Goal: Task Accomplishment & Management: Use online tool/utility

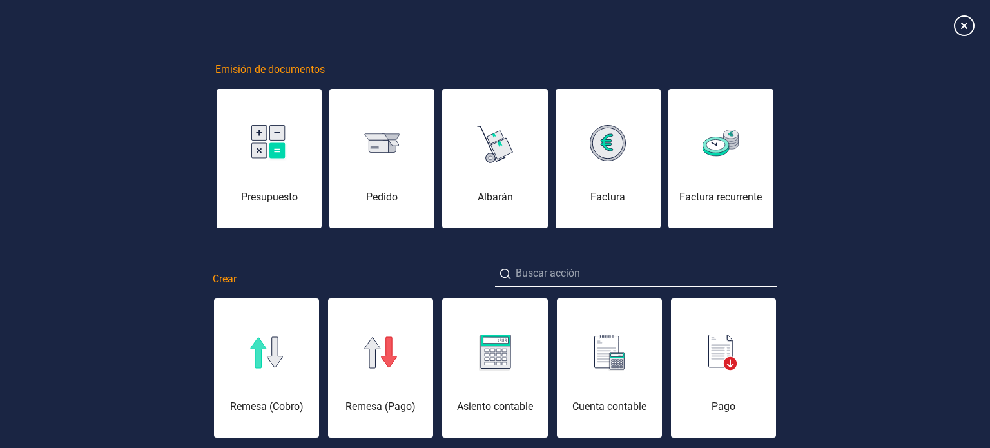
scroll to position [0, 64]
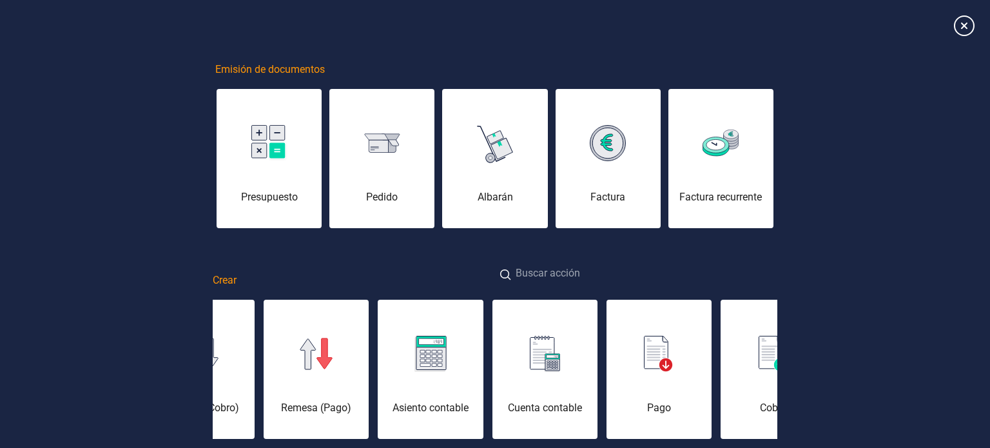
click at [580, 275] on input at bounding box center [636, 274] width 282 height 28
click at [580, 275] on input "e" at bounding box center [636, 274] width 282 height 28
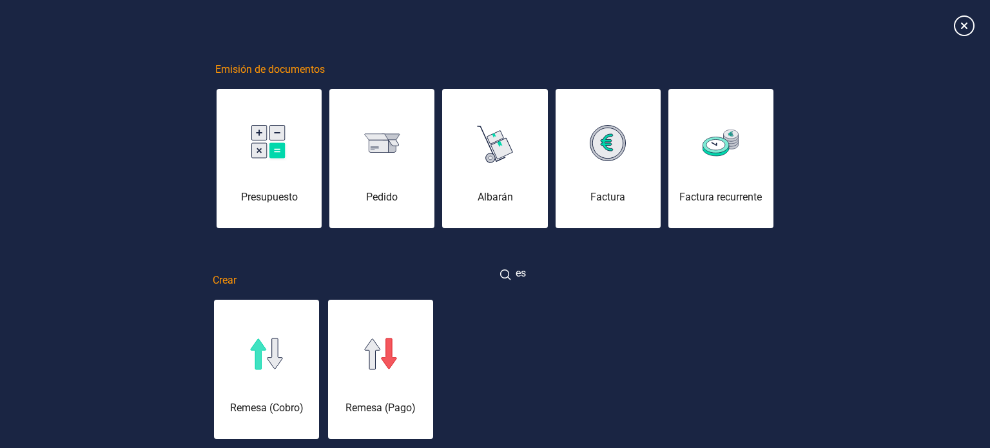
click at [580, 275] on input "es" at bounding box center [636, 274] width 282 height 28
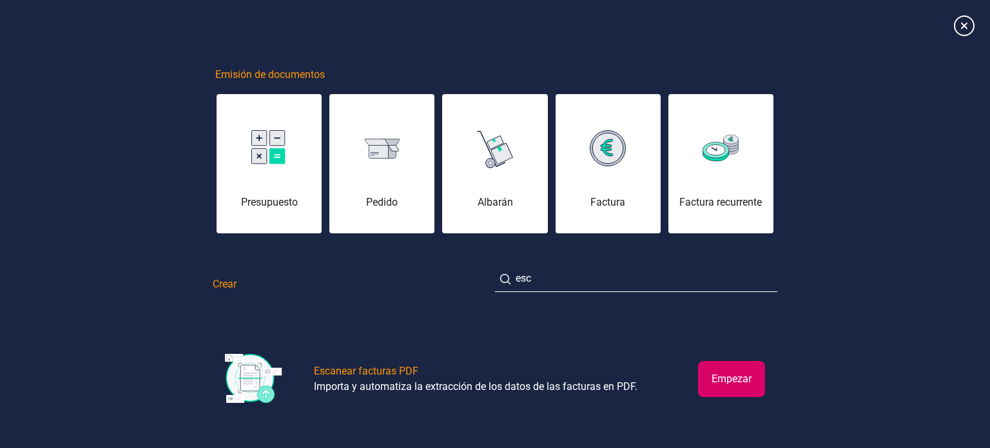
click at [735, 376] on button "Empezar" at bounding box center [731, 379] width 67 height 36
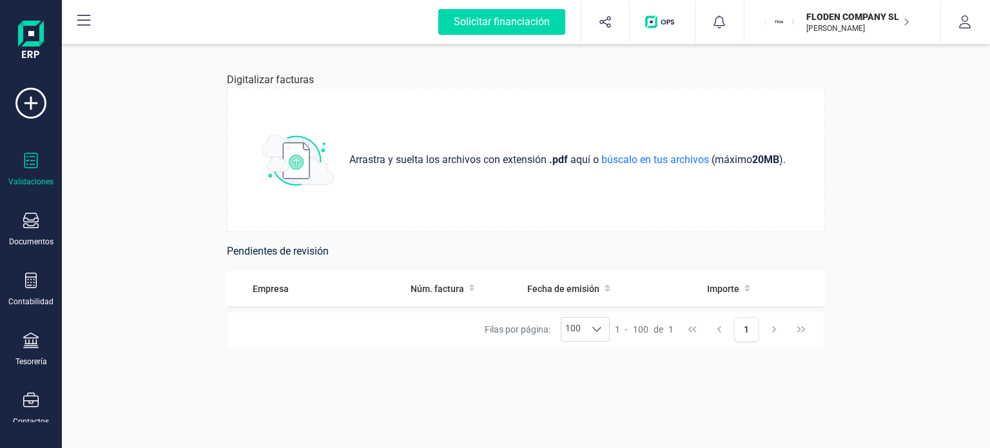
click at [43, 165] on div "Validaciones" at bounding box center [31, 170] width 52 height 34
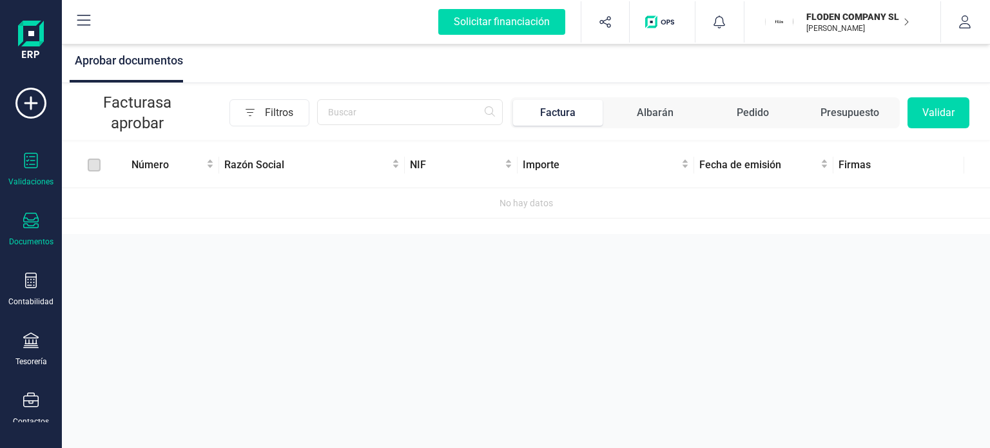
click at [34, 231] on div "Documentos" at bounding box center [31, 230] width 52 height 34
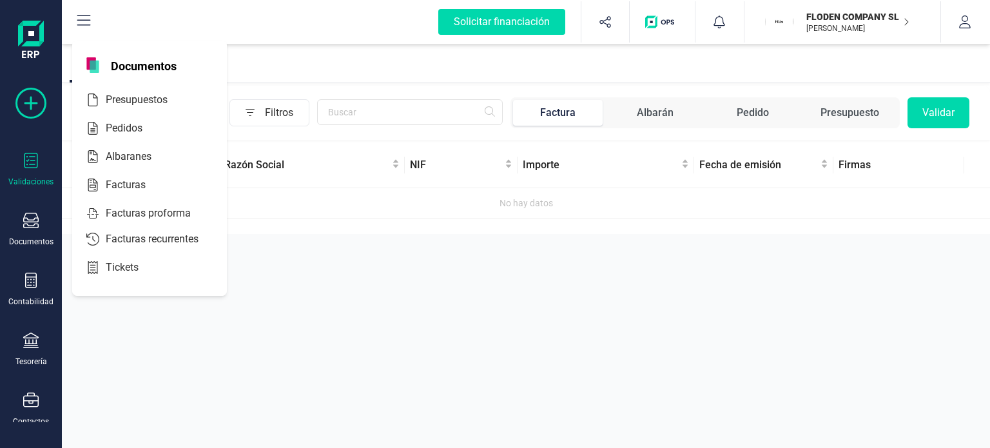
click at [24, 104] on icon at bounding box center [30, 103] width 31 height 31
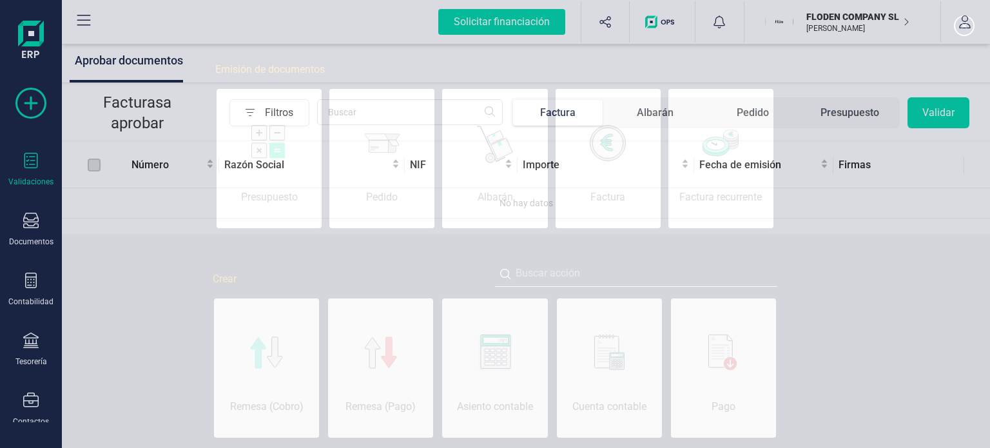
scroll to position [0, 64]
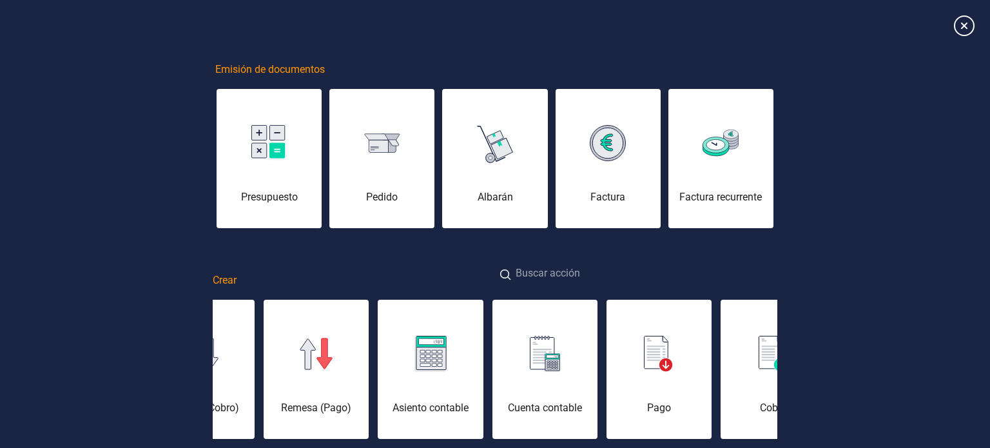
click at [547, 275] on input at bounding box center [636, 274] width 282 height 28
click at [550, 275] on input "e" at bounding box center [636, 274] width 282 height 28
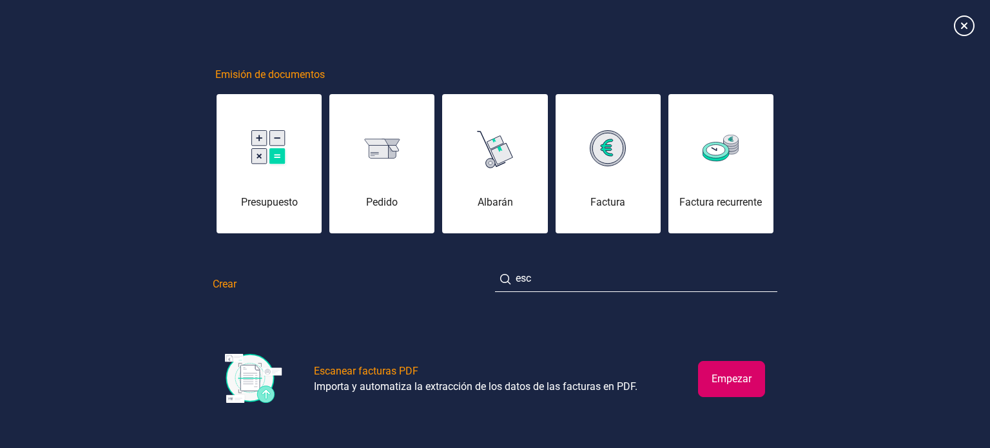
click at [724, 373] on button "Empezar" at bounding box center [731, 379] width 67 height 36
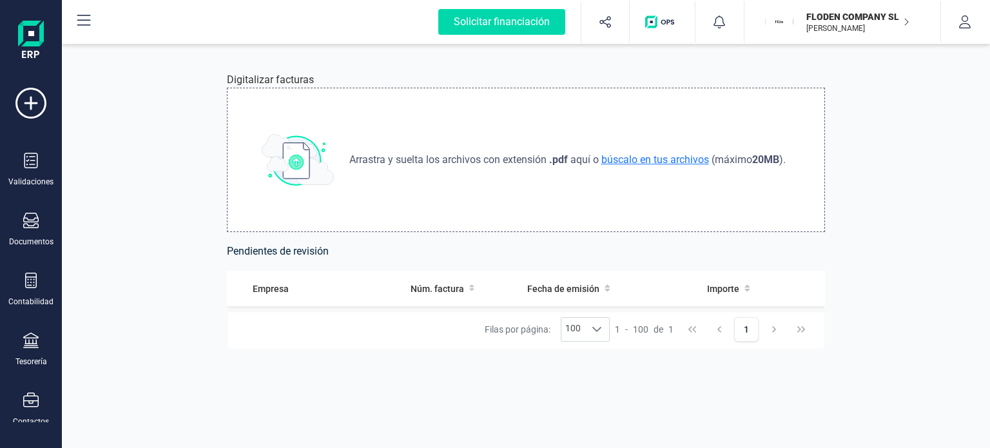
click at [637, 159] on span "búscalo en tus archivos" at bounding box center [655, 159] width 113 height 12
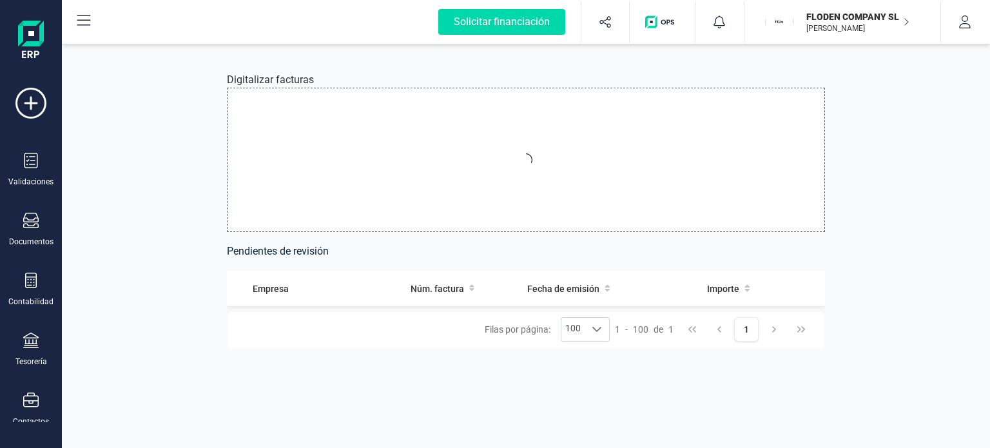
type input "C:\fakepath\40. Shopify Septiembre.pdf"
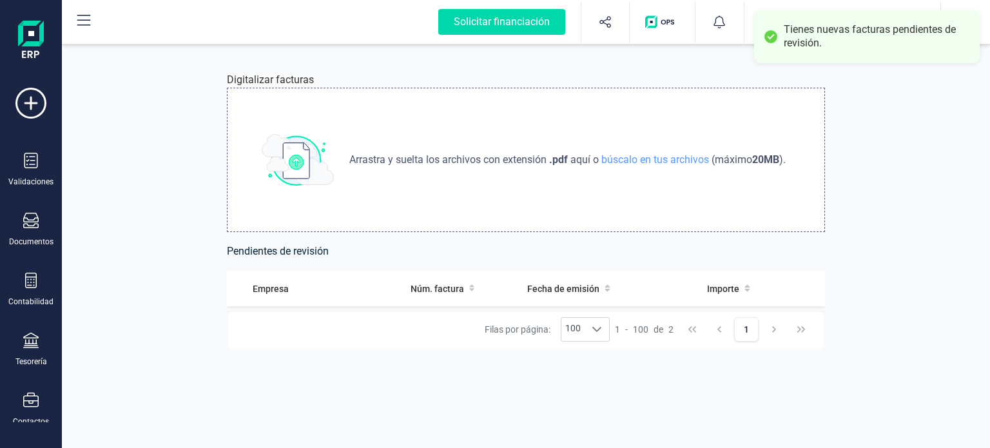
click at [840, 34] on div "Tienes nuevas facturas pendientes de revisión." at bounding box center [877, 36] width 186 height 27
click at [809, 42] on div "Tienes nuevas facturas pendientes de revisión." at bounding box center [877, 36] width 186 height 27
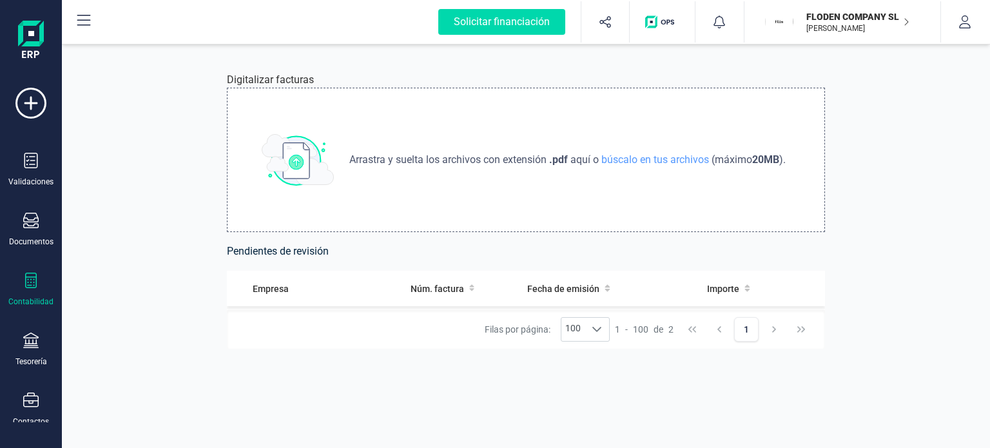
click at [28, 288] on div at bounding box center [30, 282] width 15 height 19
click at [291, 357] on div "Digitalizar facturas Arrastra y suelta los archivos con extensión .pdf aquí o b…" at bounding box center [526, 244] width 660 height 407
click at [605, 325] on div at bounding box center [597, 329] width 24 height 23
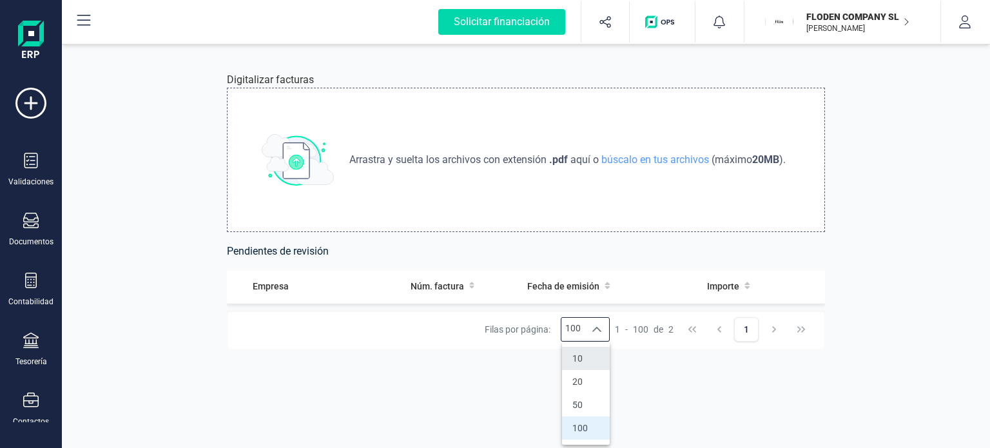
click at [588, 361] on li "10" at bounding box center [586, 358] width 48 height 23
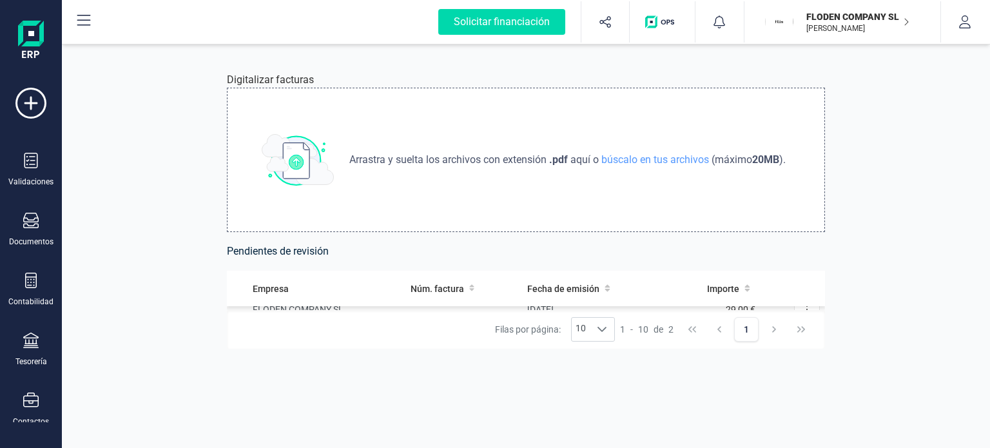
click at [320, 307] on td "FLODEN COMPANY SL" at bounding box center [316, 309] width 179 height 37
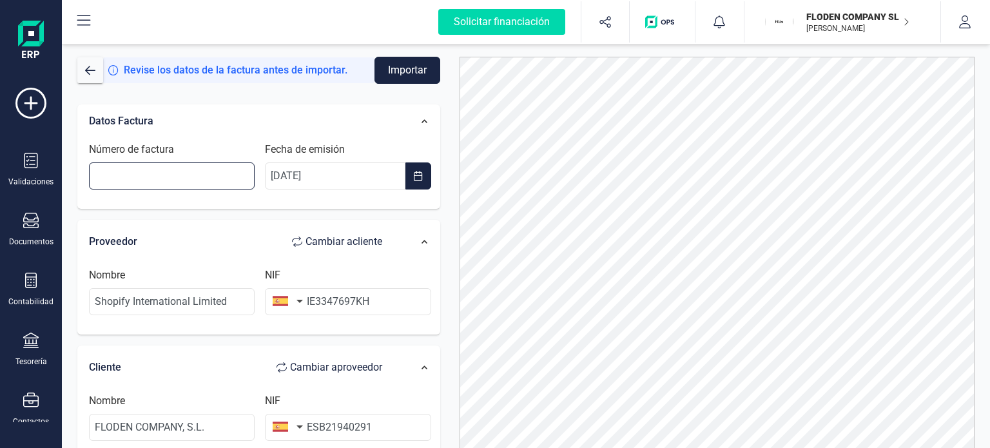
click at [219, 177] on input "Número de factura" at bounding box center [172, 175] width 166 height 27
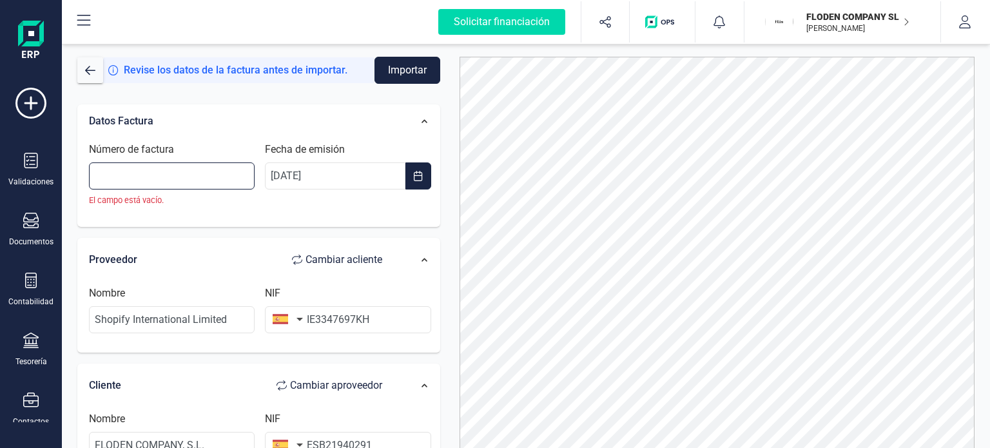
paste input "424319395"
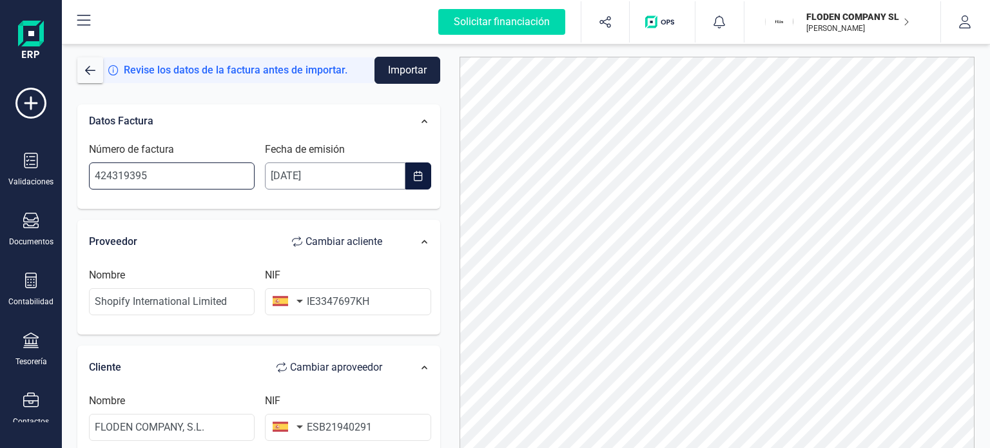
type input "424319395"
click at [316, 299] on input "IE3347697KH" at bounding box center [348, 301] width 166 height 27
click at [299, 299] on button "button" at bounding box center [285, 301] width 41 height 26
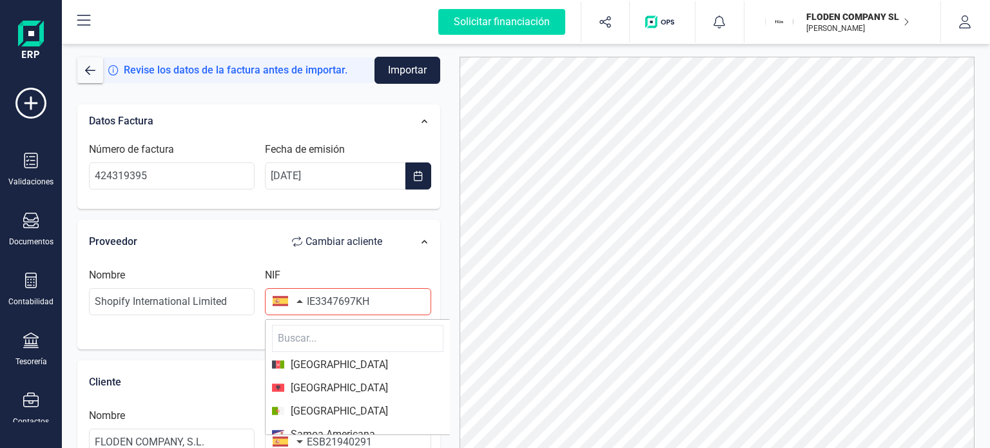
click at [304, 335] on input "text" at bounding box center [357, 338] width 171 height 27
type input "irl"
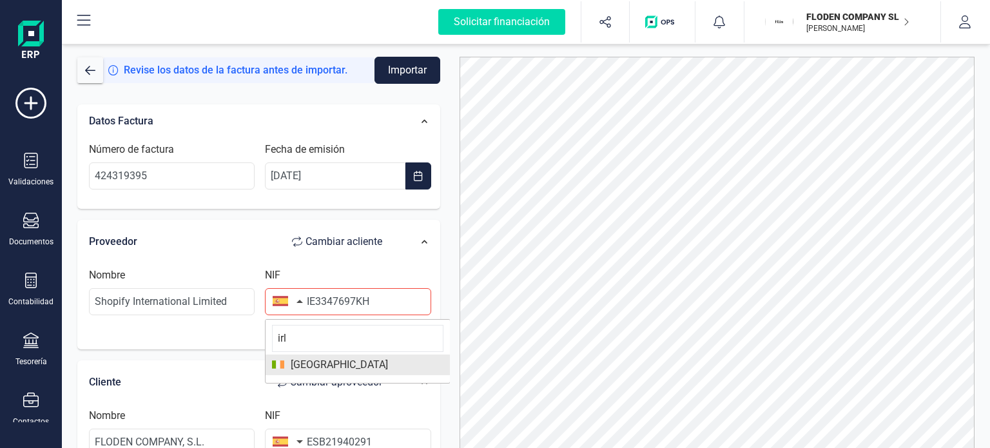
click at [304, 362] on span "[GEOGRAPHIC_DATA]" at bounding box center [336, 364] width 104 height 15
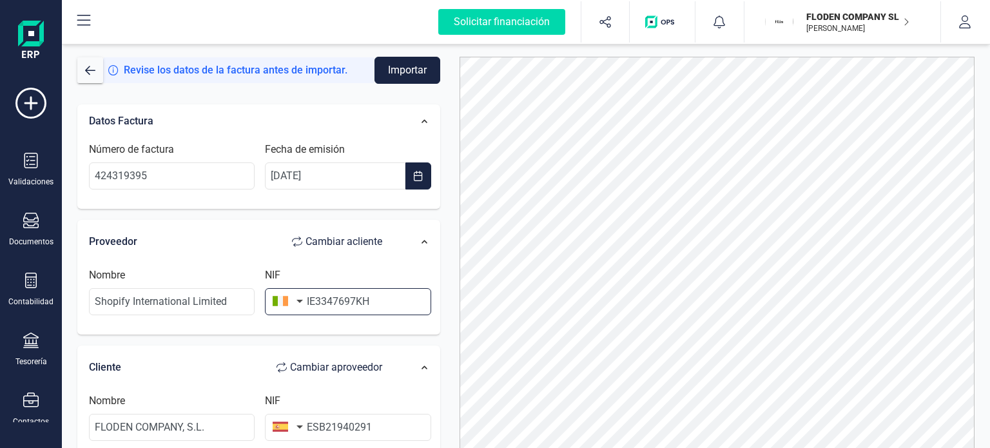
click at [317, 298] on input "IE3347697KH" at bounding box center [348, 301] width 166 height 27
type input "3347697KH"
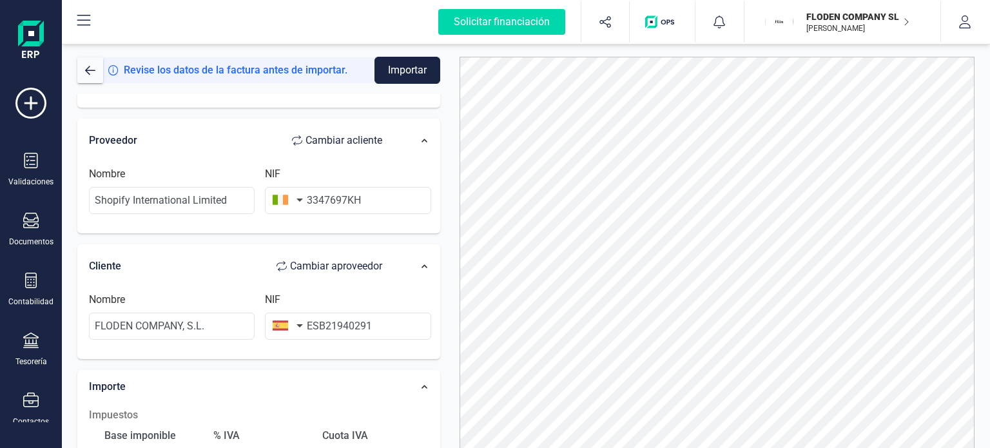
scroll to position [103, 0]
click at [316, 321] on input "ESB21940291" at bounding box center [348, 324] width 166 height 27
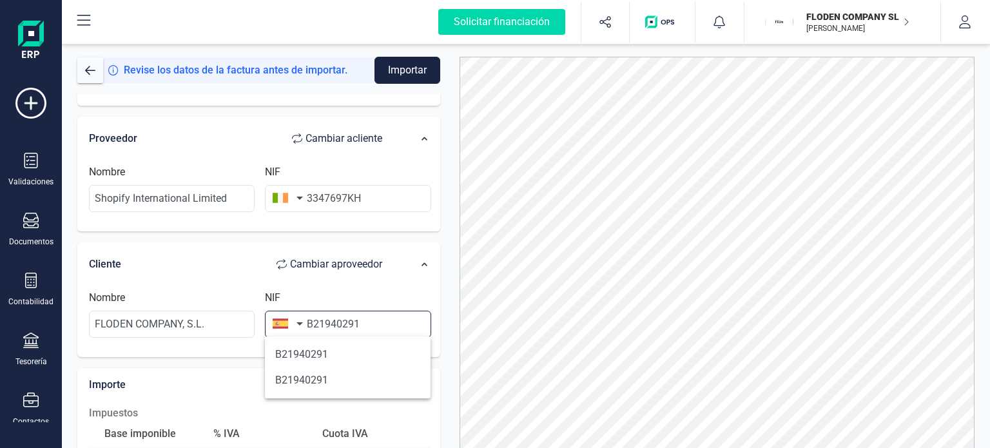
type input "B21940291"
click at [442, 315] on div "Datos Factura Número de factura 424319395 Fecha de emisión [DATE] Proveedor Cam…" at bounding box center [259, 370] width 382 height 759
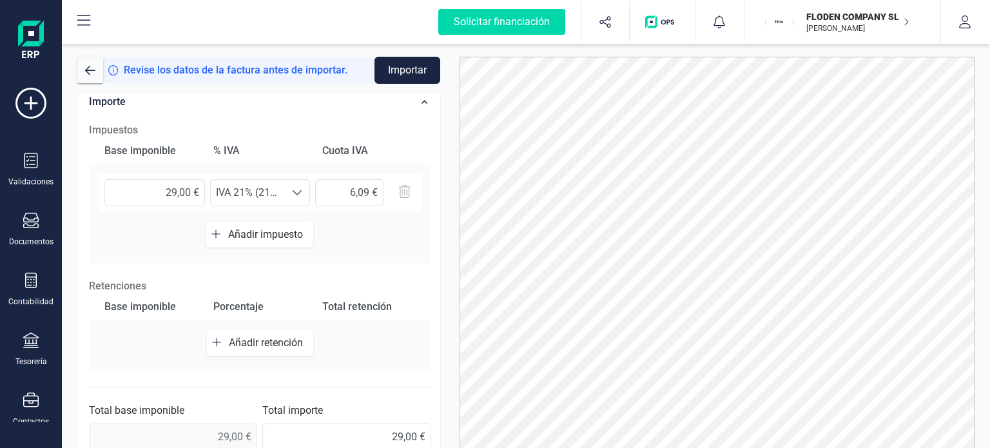
scroll to position [387, 0]
click at [299, 187] on span at bounding box center [297, 192] width 10 height 10
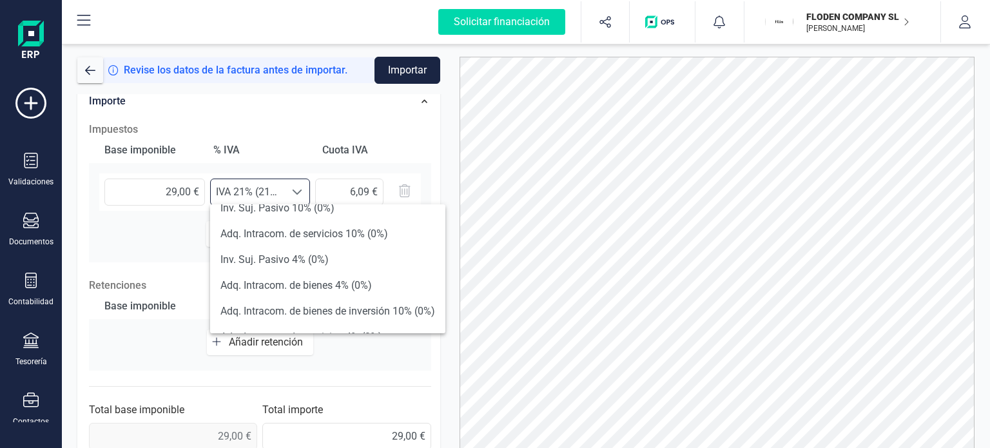
scroll to position [407, 0]
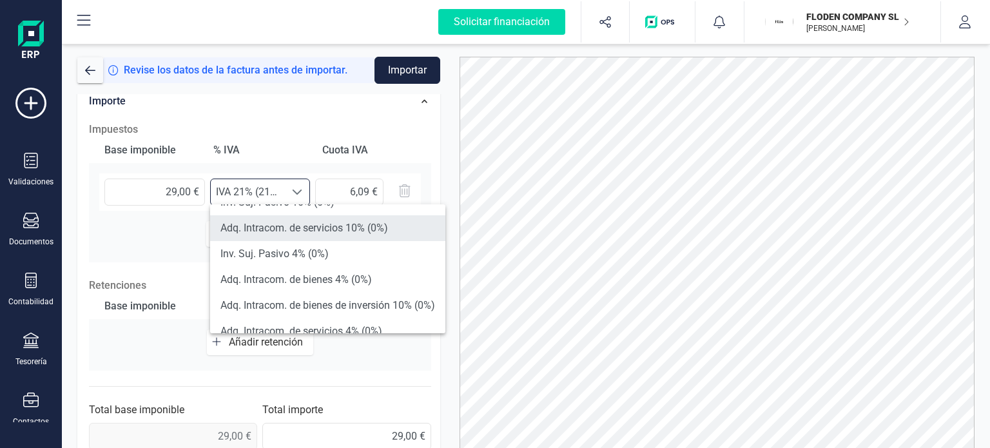
click at [389, 231] on li "Adq. Intracom. de servicios 10% (0%)" at bounding box center [327, 228] width 235 height 26
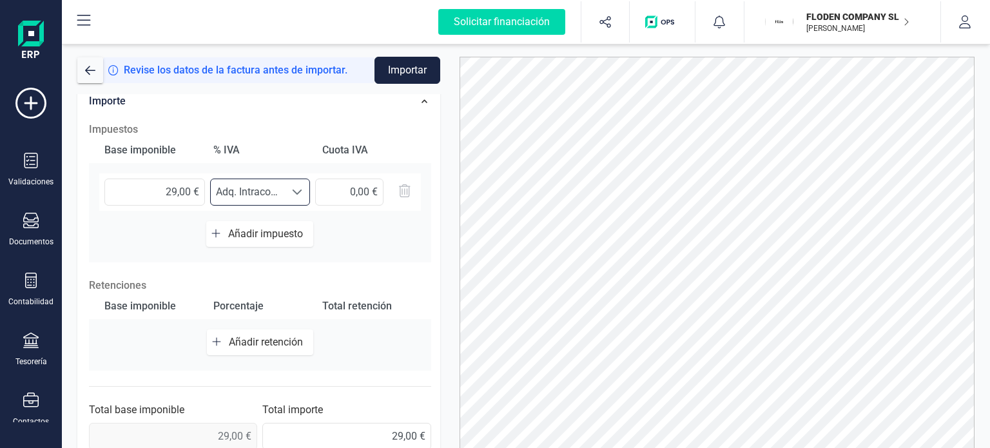
click at [296, 188] on span at bounding box center [297, 192] width 10 height 10
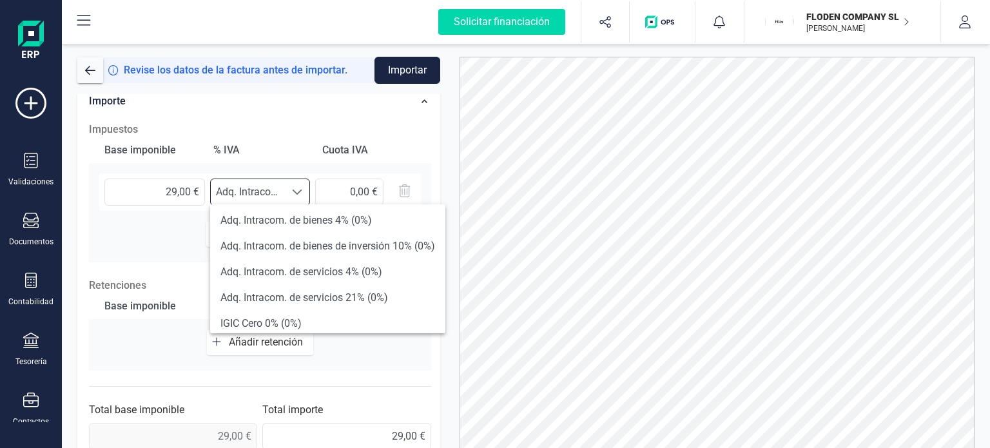
scroll to position [474, 0]
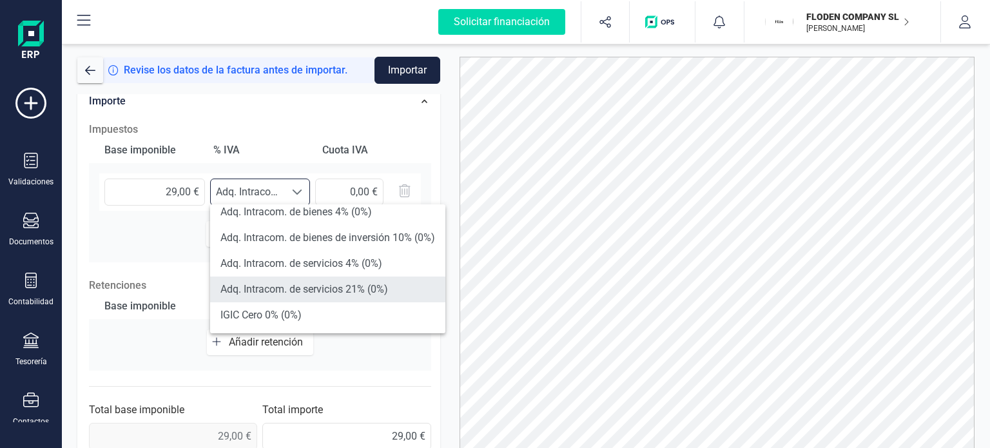
click at [408, 289] on li "Adq. Intracom. de servicios 21% (0%)" at bounding box center [327, 289] width 235 height 26
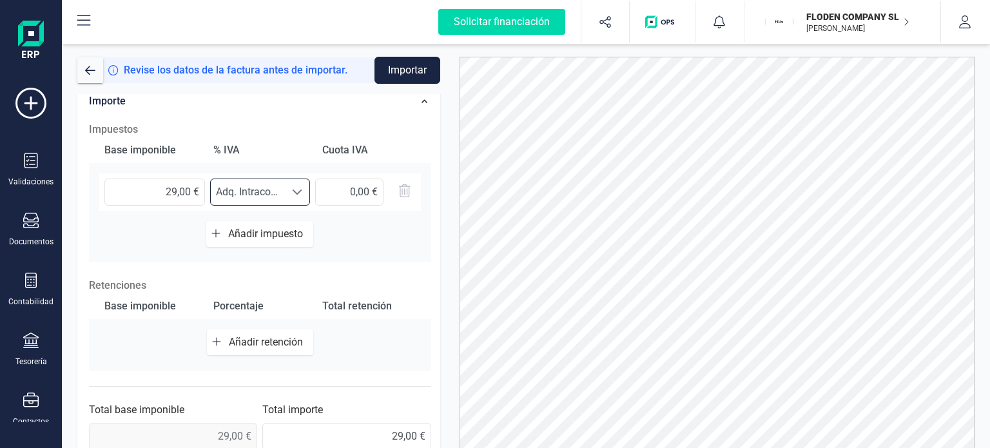
click at [431, 280] on div "Impuestos Base imponible % IVA Cuota IVA 29,00 € Seleccione un % Adq. Intracom.…" at bounding box center [259, 285] width 355 height 341
click at [431, 348] on div "Impuestos Base imponible % IVA Cuota IVA 29,00 € Seleccione un % Adq. Intracom.…" at bounding box center [259, 285] width 355 height 341
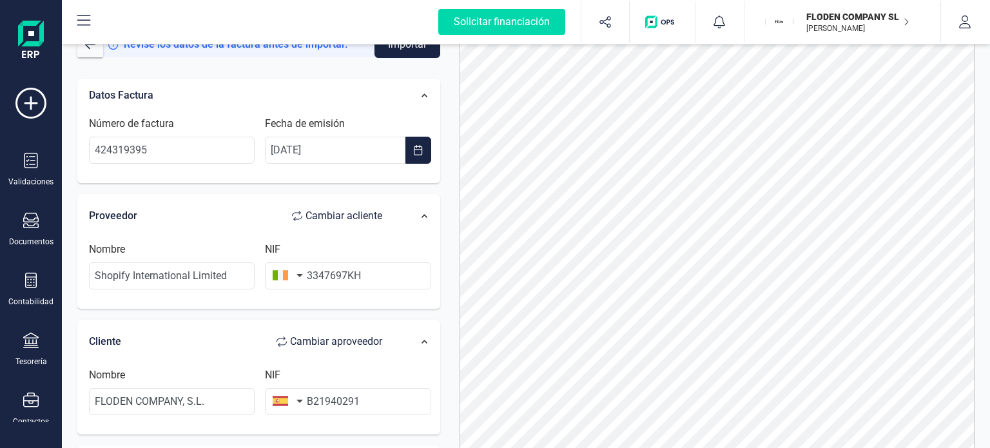
scroll to position [0, 0]
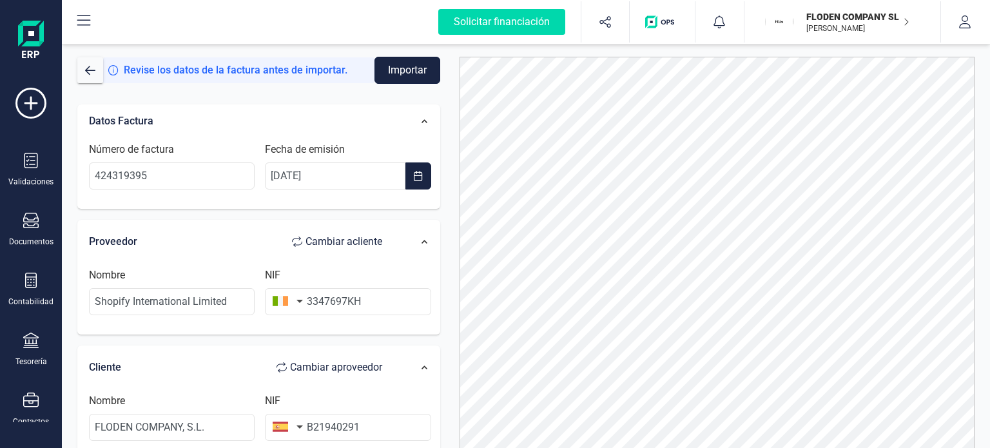
click at [412, 70] on button "Importar" at bounding box center [407, 70] width 66 height 27
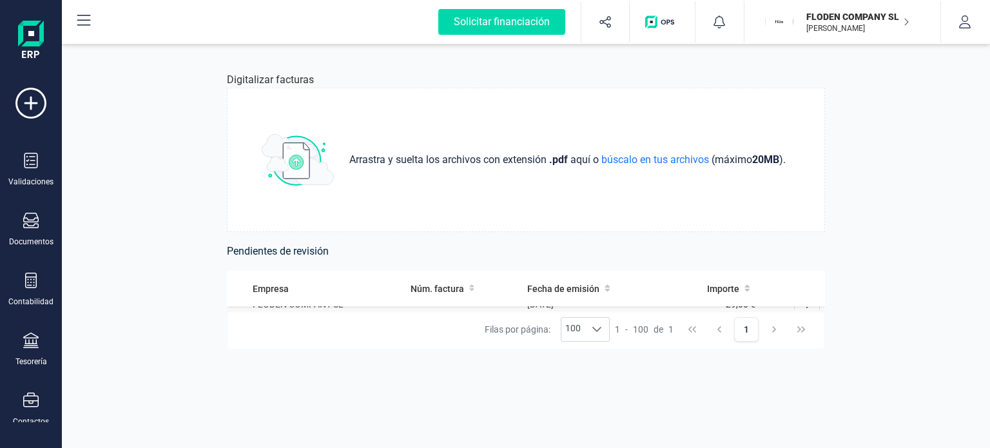
scroll to position [26, 0]
click at [747, 301] on th "Importe" at bounding box center [713, 288] width 94 height 35
click at [753, 296] on div "Empresa Núm. factura Fecha de emisión Importe FLODEN COMPANY SL [DATE] 29,00 € …" at bounding box center [526, 290] width 598 height 39
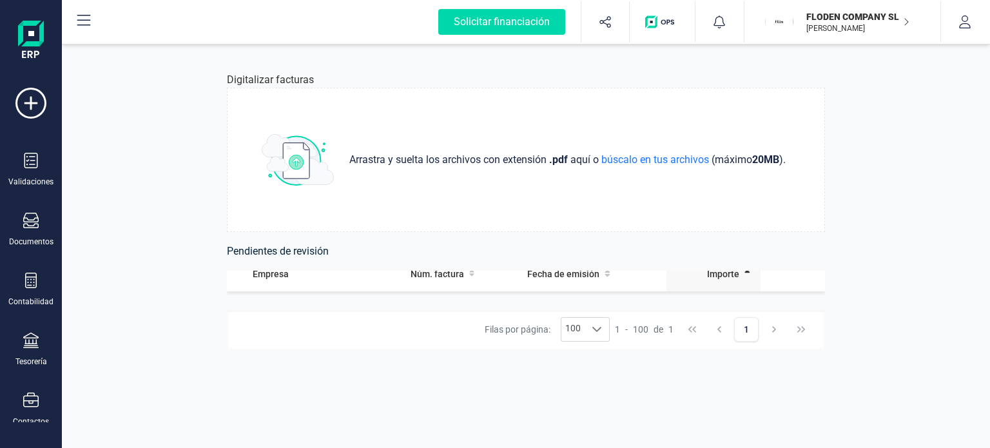
click at [745, 288] on th "Importe" at bounding box center [713, 273] width 94 height 35
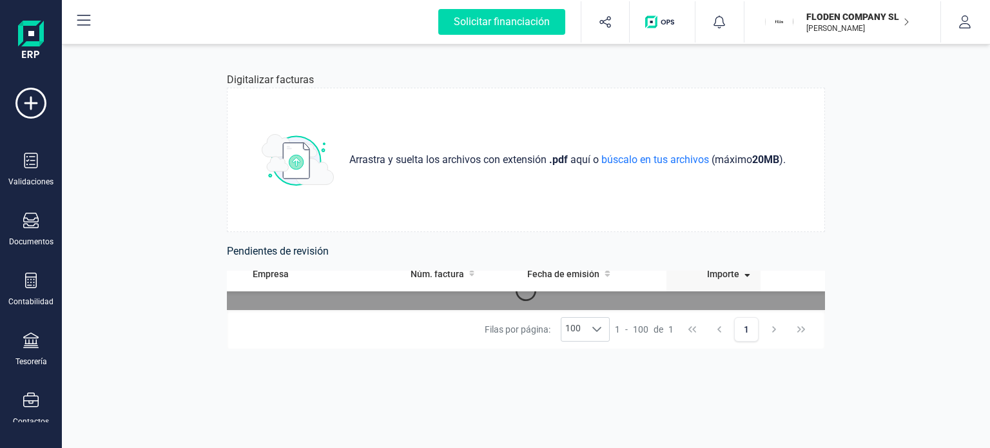
scroll to position [0, 0]
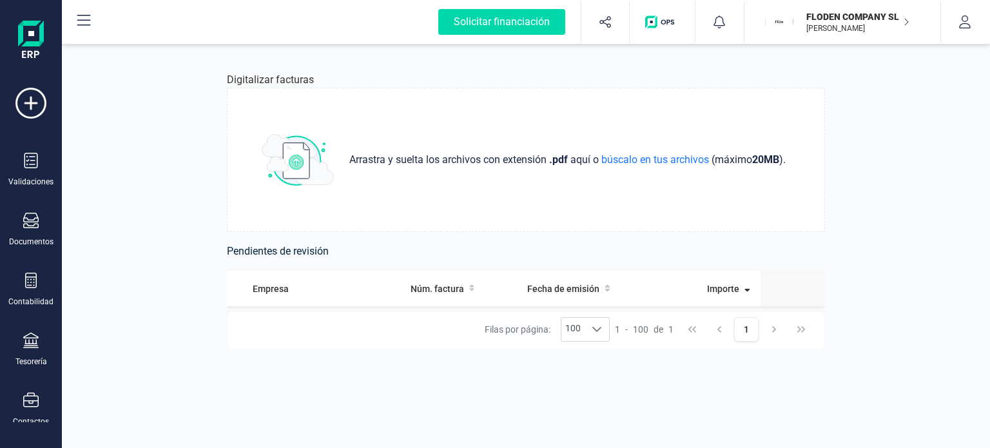
click at [761, 300] on th at bounding box center [793, 288] width 64 height 35
drag, startPoint x: 442, startPoint y: 307, endPoint x: 441, endPoint y: 345, distance: 38.0
click at [441, 345] on div "Empresa Núm. factura Fecha de emisión Importe FLODEN COMPANY SL [DATE] 29,00 € …" at bounding box center [526, 310] width 598 height 78
click at [312, 254] on h6 "Pendientes de revisión" at bounding box center [526, 251] width 598 height 18
click at [287, 287] on span "Empresa" at bounding box center [271, 288] width 36 height 13
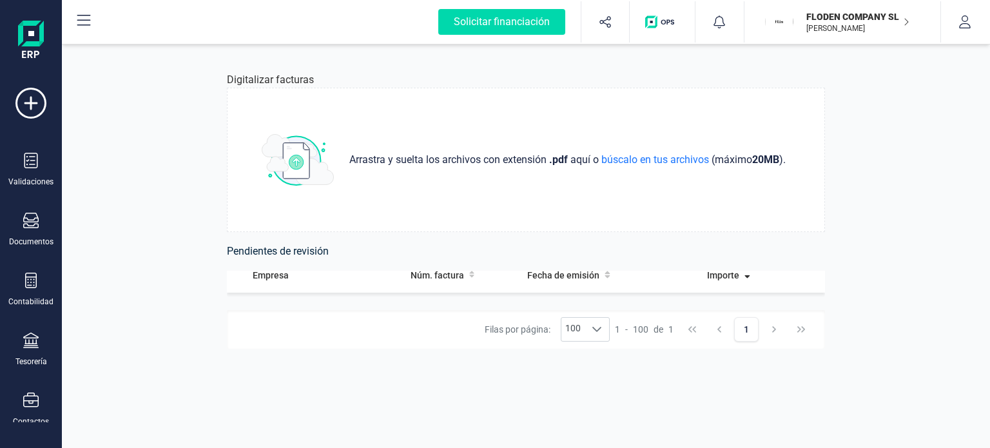
scroll to position [15, 0]
click at [732, 307] on span "29,00 €" at bounding box center [741, 309] width 30 height 10
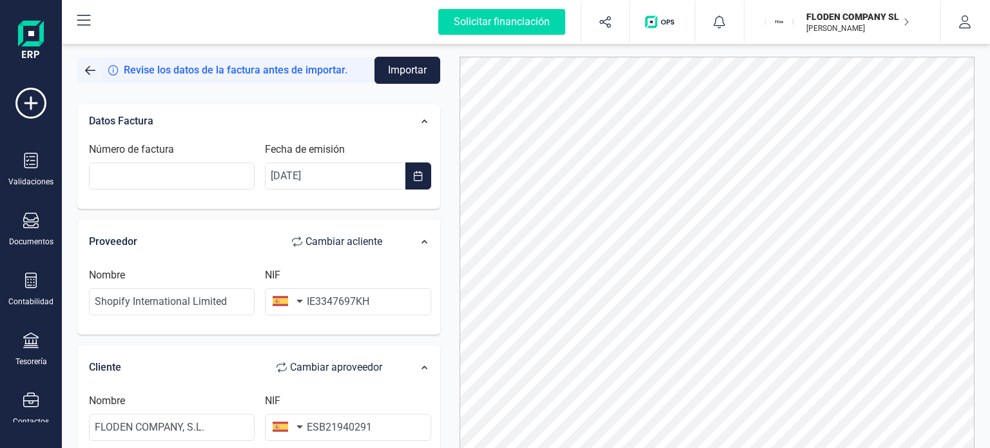
click at [90, 69] on span "button" at bounding box center [90, 70] width 10 height 10
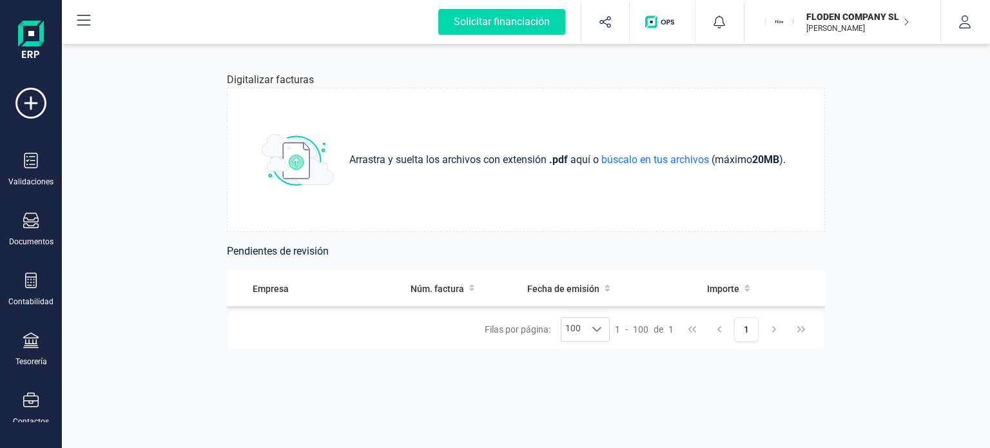
scroll to position [28, 0]
click at [795, 307] on button at bounding box center [807, 297] width 26 height 26
click at [800, 307] on button at bounding box center [807, 297] width 26 height 26
click at [780, 278] on div "Empresa Núm. factura Fecha de emisión Importe FLODEN COMPANY SL [DATE] 29,00 € …" at bounding box center [526, 290] width 598 height 39
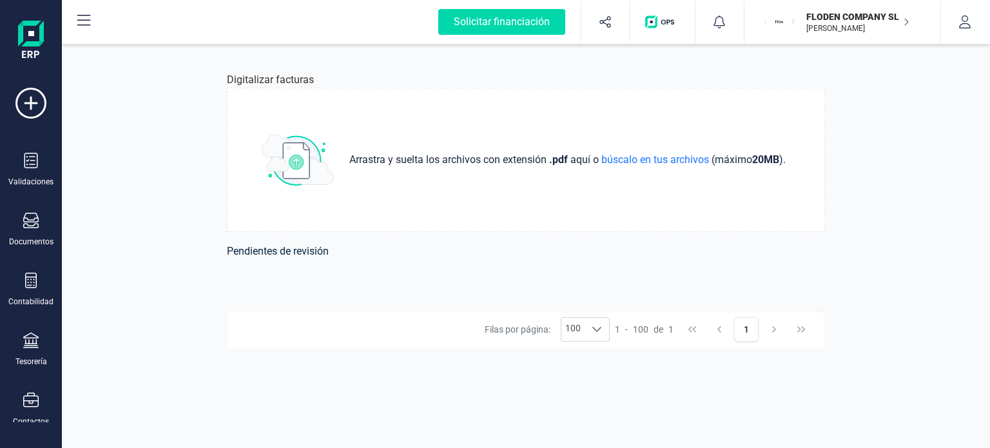
click at [780, 278] on div "Empresa Núm. factura Fecha de emisión Importe FLODEN COMPANY SL [DATE] 29,00 € …" at bounding box center [526, 290] width 598 height 39
drag, startPoint x: 472, startPoint y: 208, endPoint x: 494, endPoint y: 137, distance: 73.6
click at [494, 137] on div "Arrastra y suelta los archivos con extensión .pdf aquí o búscalo en tus archivo…" at bounding box center [526, 160] width 598 height 144
click at [25, 287] on div at bounding box center [30, 282] width 15 height 19
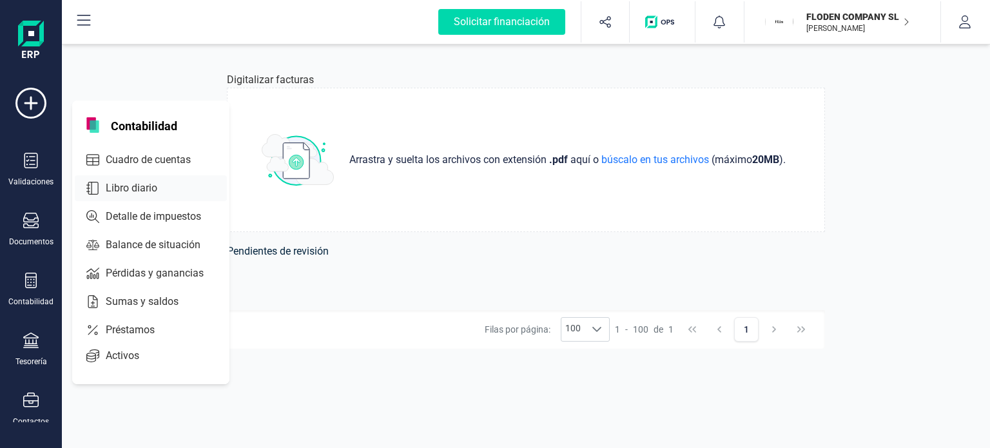
click at [138, 182] on span "Libro diario" at bounding box center [141, 187] width 80 height 15
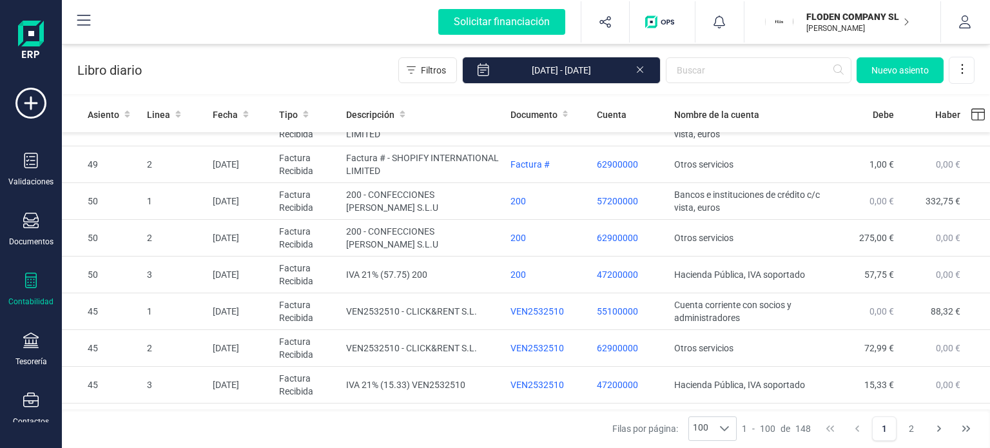
scroll to position [232, 0]
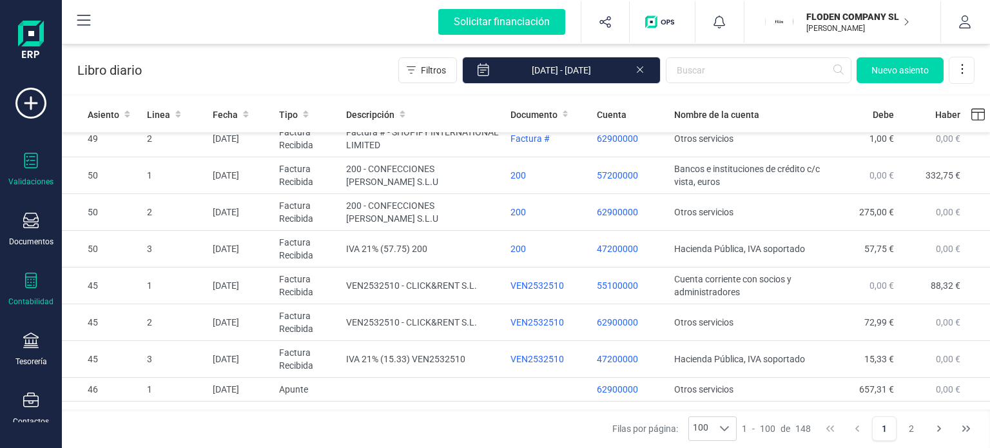
click at [37, 170] on div at bounding box center [30, 162] width 15 height 19
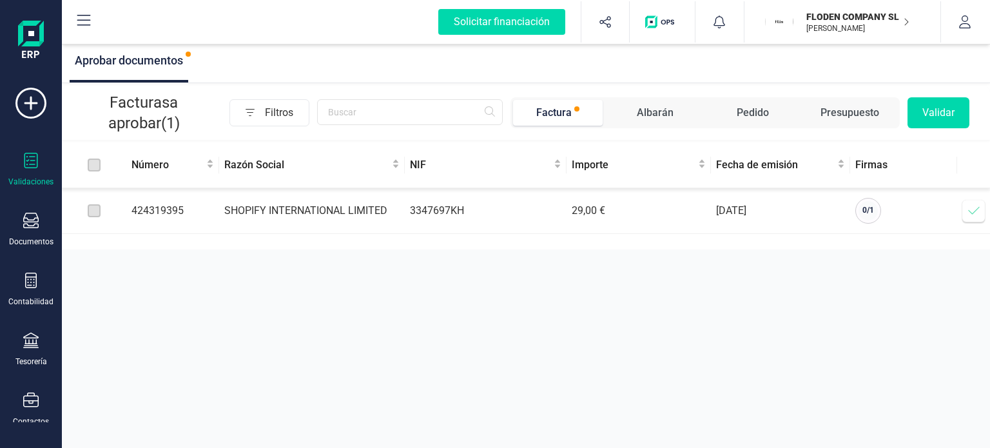
click at [974, 210] on icon at bounding box center [973, 210] width 13 height 13
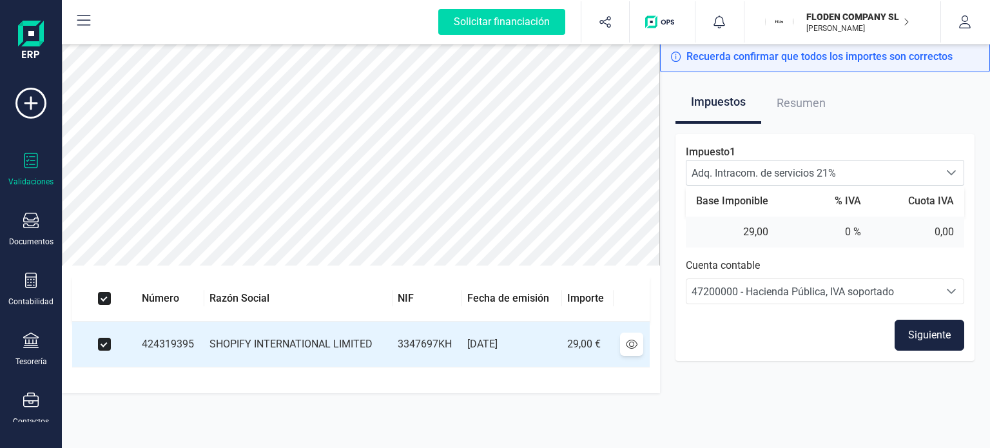
click at [951, 293] on icon "Seleccione una cuenta" at bounding box center [951, 291] width 9 height 5
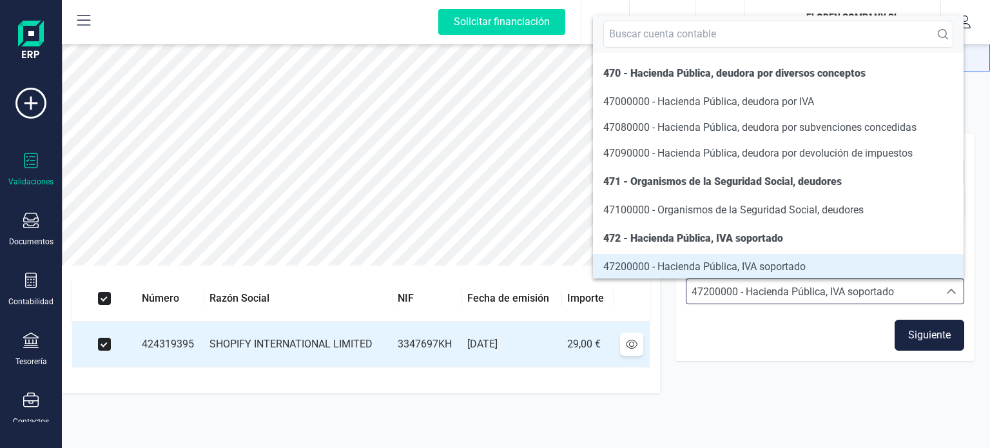
scroll to position [1, 0]
click at [951, 293] on icon "Seleccione una cuenta" at bounding box center [951, 291] width 10 height 10
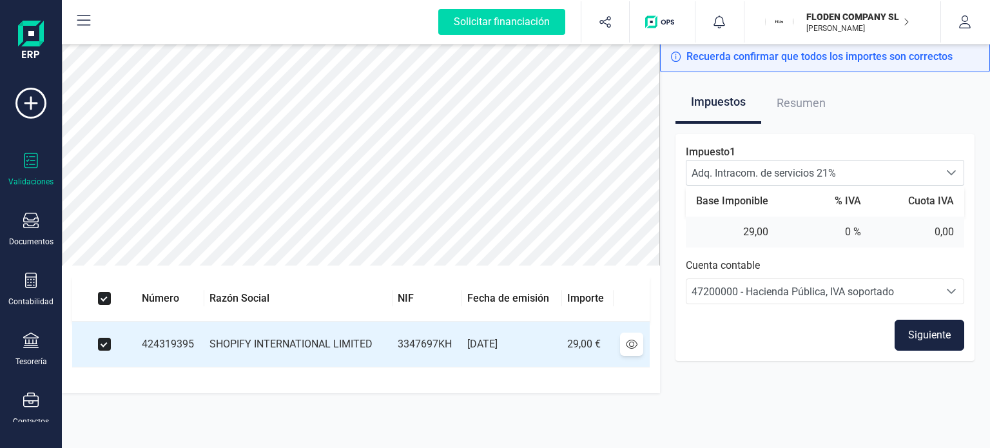
click at [938, 335] on button "Siguiente" at bounding box center [930, 335] width 70 height 31
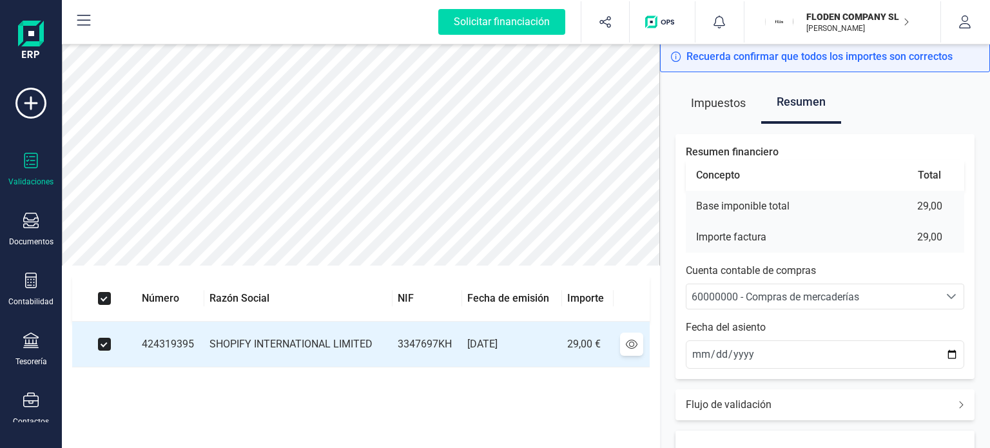
click at [834, 295] on span "60000000 - Compras de mercaderías" at bounding box center [776, 297] width 168 height 12
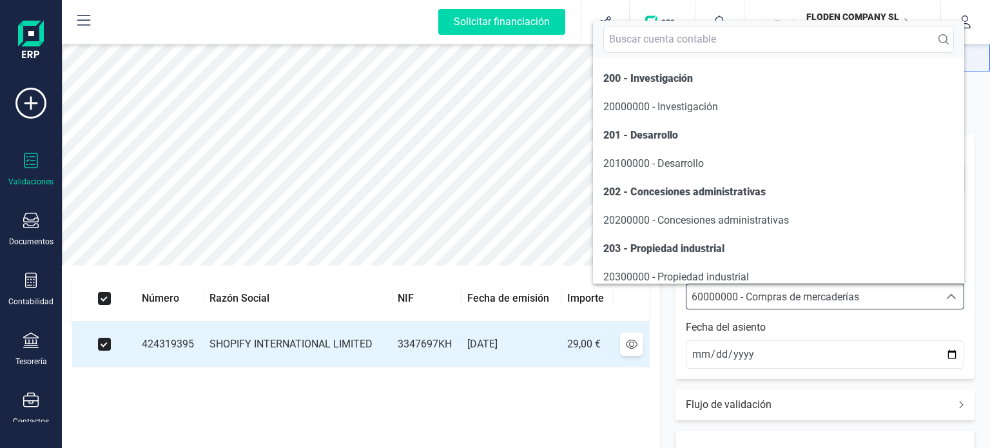
scroll to position [6276, 0]
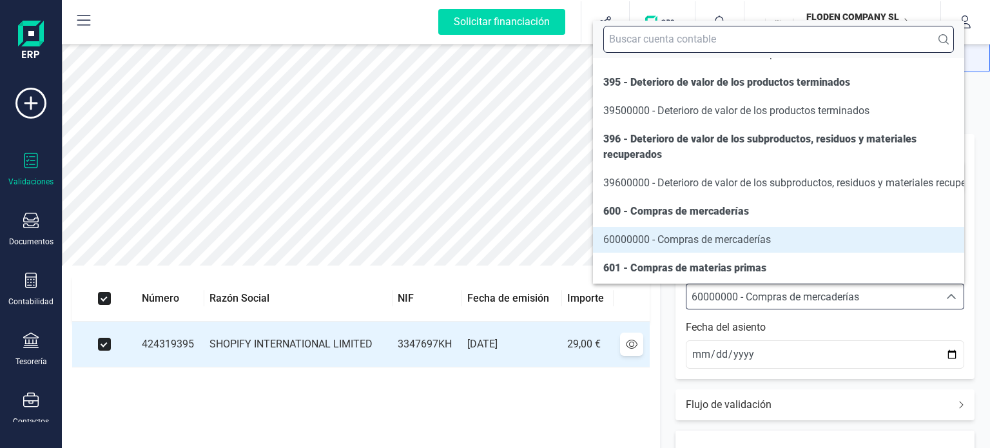
click at [797, 46] on input "text" at bounding box center [778, 39] width 351 height 27
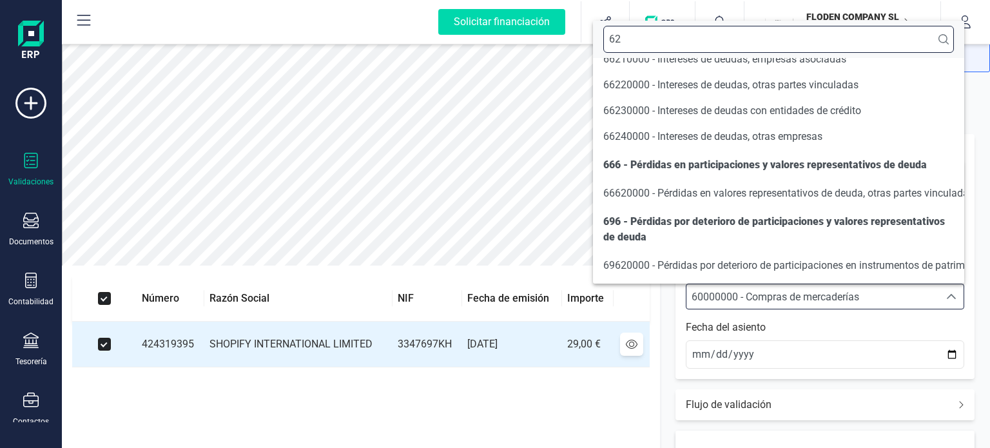
scroll to position [0, 0]
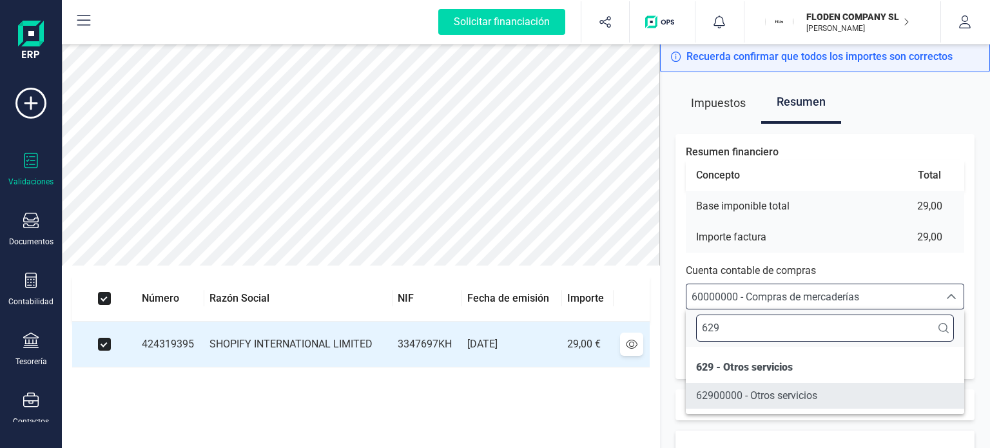
type input "629"
click at [779, 394] on span "62900000 - Otros servicios" at bounding box center [756, 395] width 121 height 12
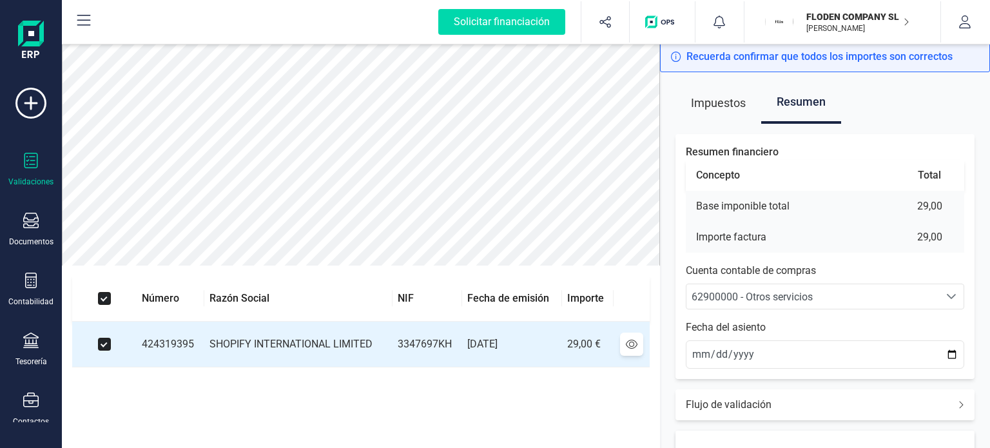
click at [964, 327] on div "Resumen financiero Concepto Total Base imponible total 29,00 Importe factura 29…" at bounding box center [824, 256] width 299 height 245
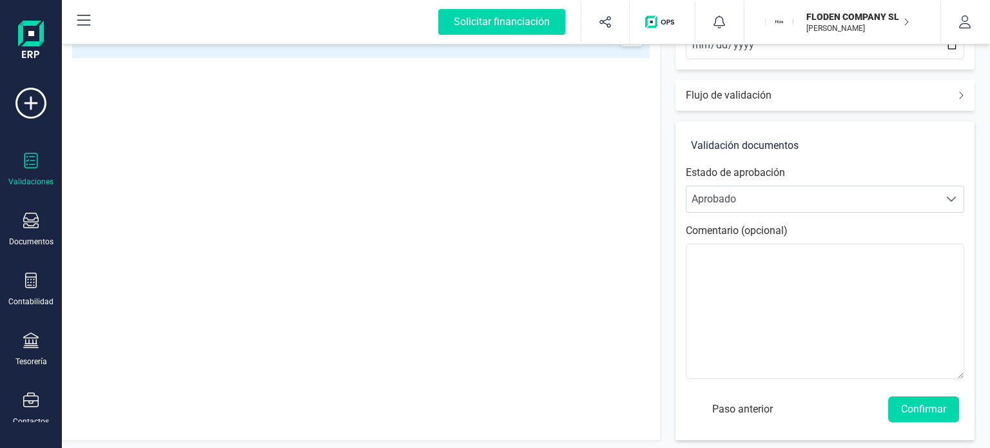
scroll to position [311, 0]
click at [931, 401] on button "Confirmar" at bounding box center [923, 408] width 71 height 26
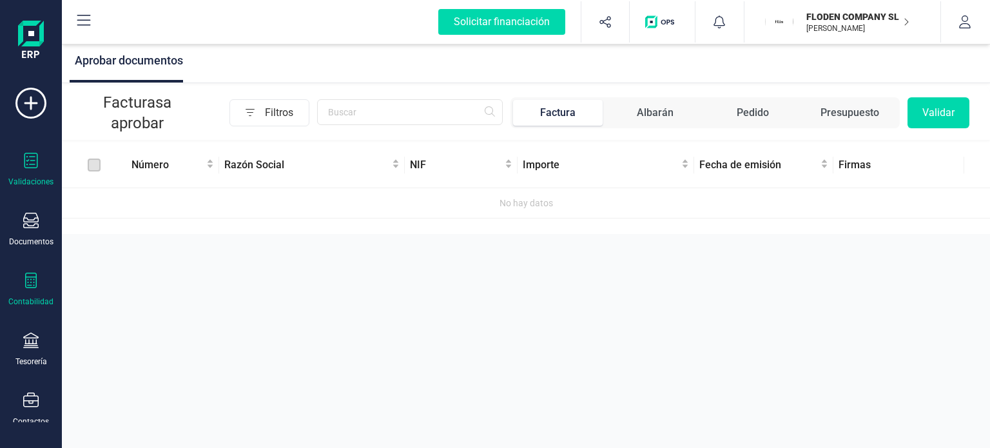
click at [34, 278] on icon at bounding box center [30, 280] width 15 height 15
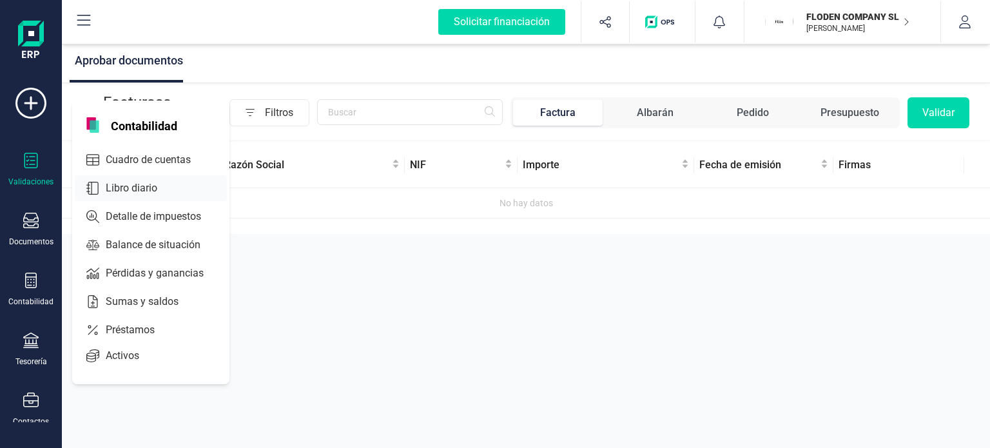
click at [148, 188] on span "Libro diario" at bounding box center [141, 187] width 80 height 15
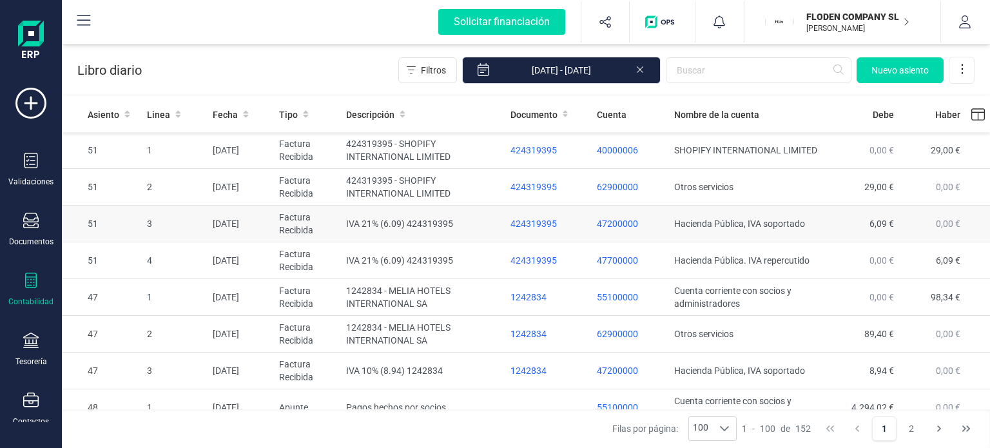
click at [402, 228] on td "IVA 21% (6.09) 424319395" at bounding box center [423, 224] width 164 height 37
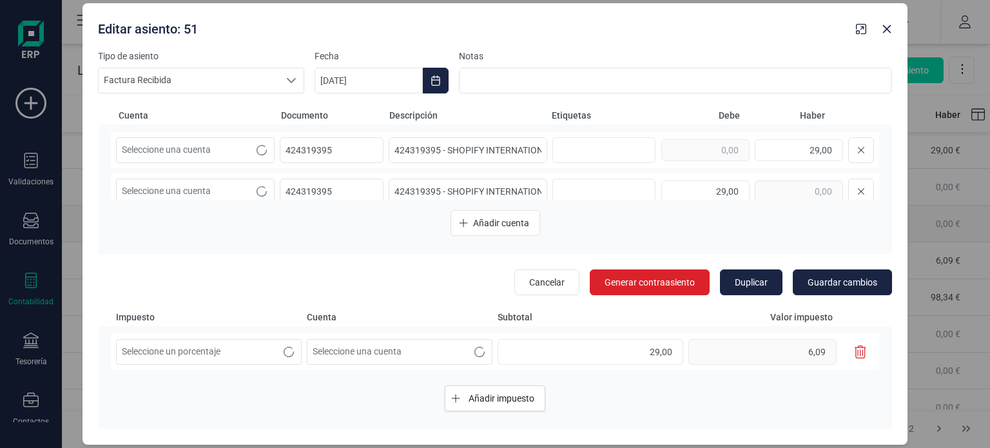
click at [461, 228] on icon "Añadir cuenta" at bounding box center [463, 223] width 9 height 10
click at [261, 151] on icon "Seleccione una cuenta" at bounding box center [262, 150] width 10 height 10
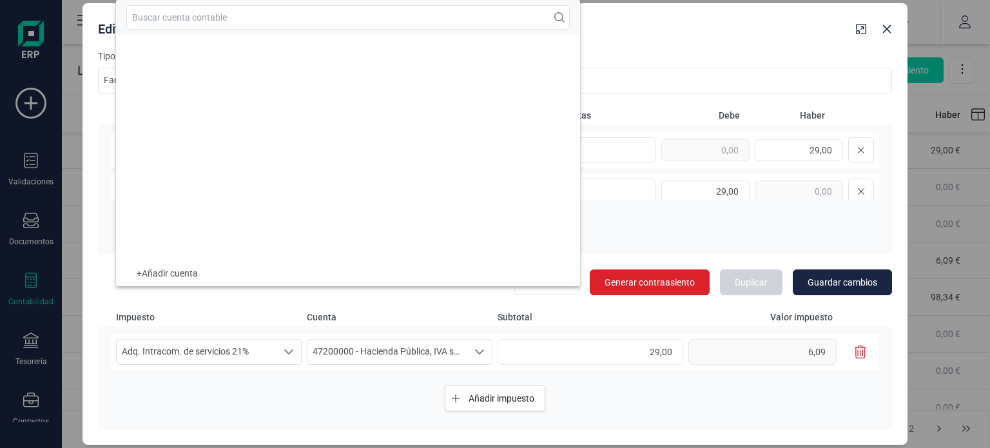
scroll to position [5548, 0]
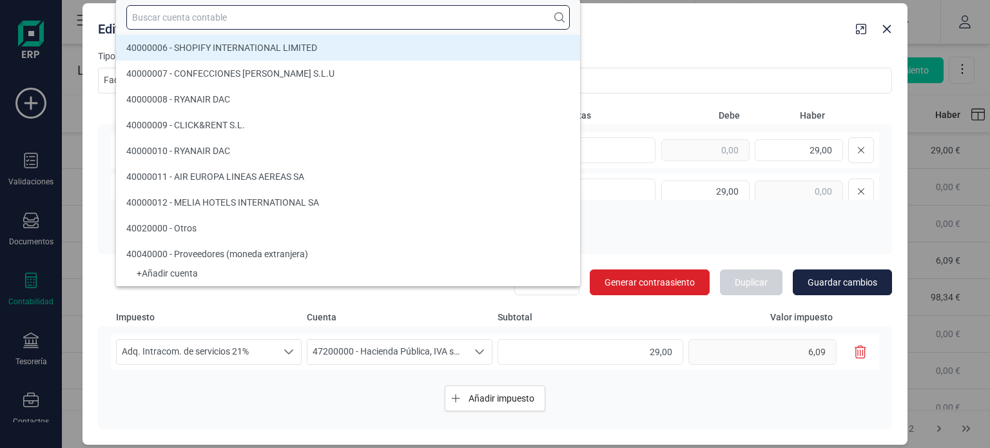
click at [352, 19] on input "text" at bounding box center [347, 17] width 443 height 24
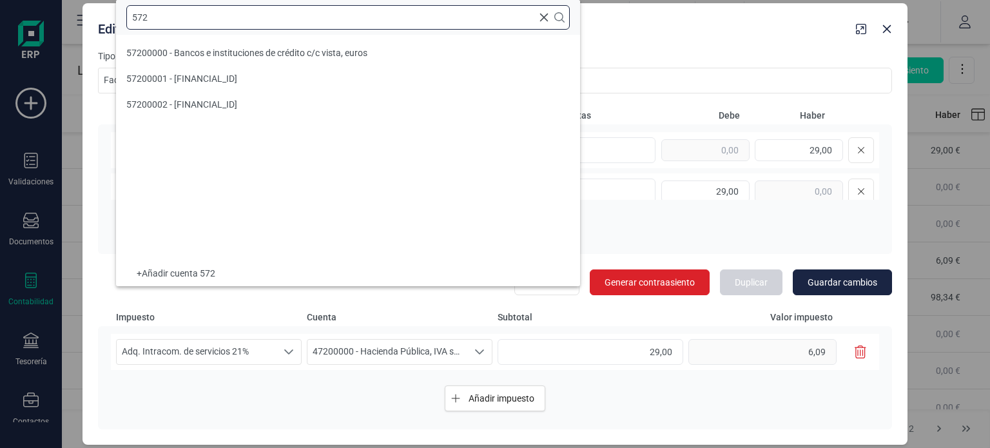
scroll to position [0, 0]
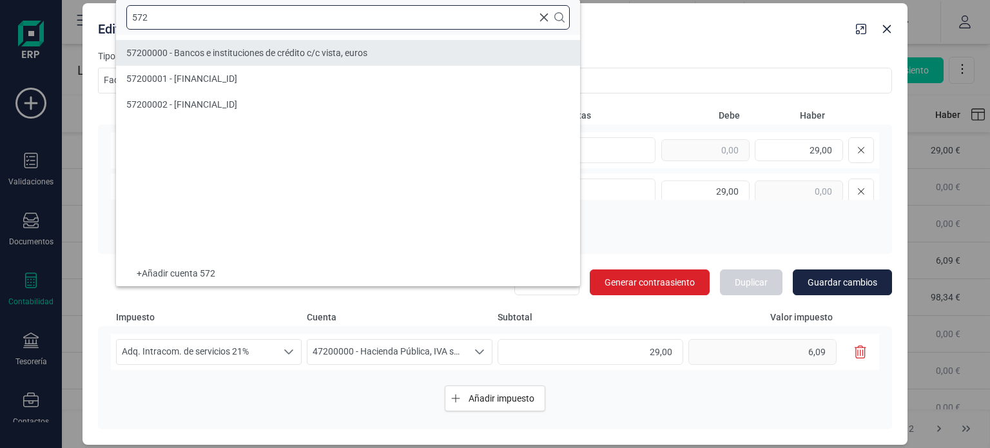
type input "572"
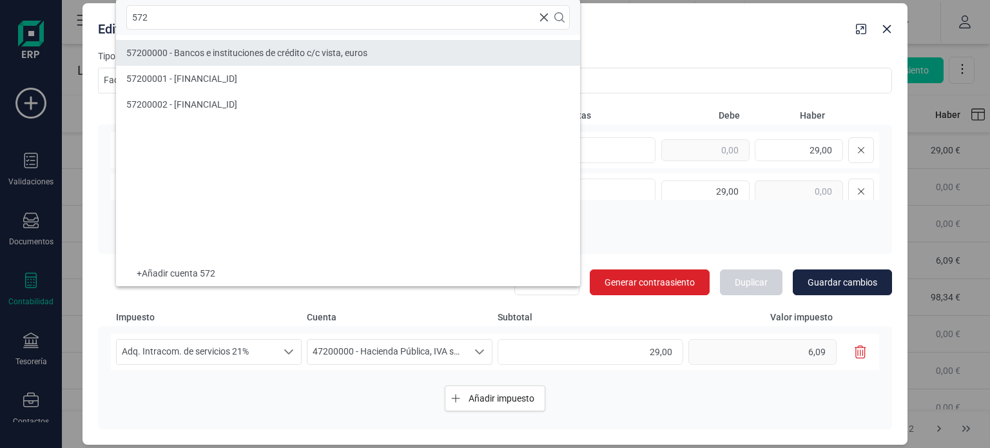
click at [325, 55] on span "57200000 - Bancos e instituciones de crédito c/c vista, euros" at bounding box center [246, 53] width 241 height 10
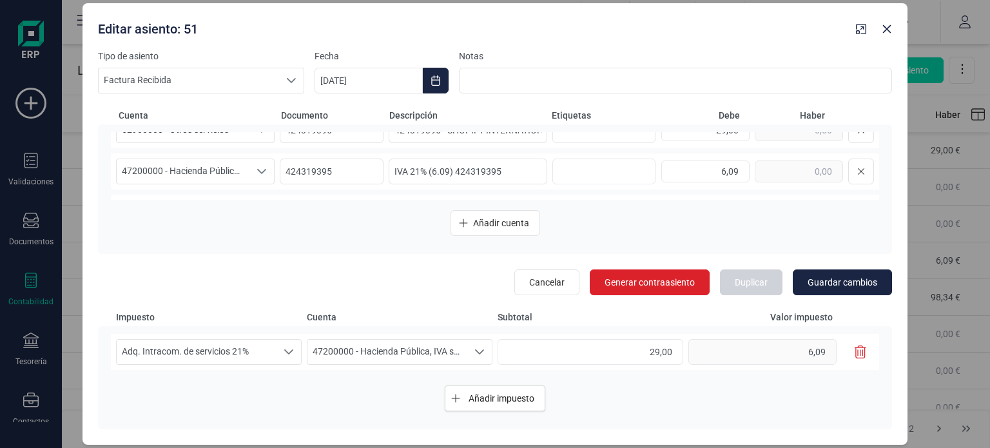
scroll to position [77, 0]
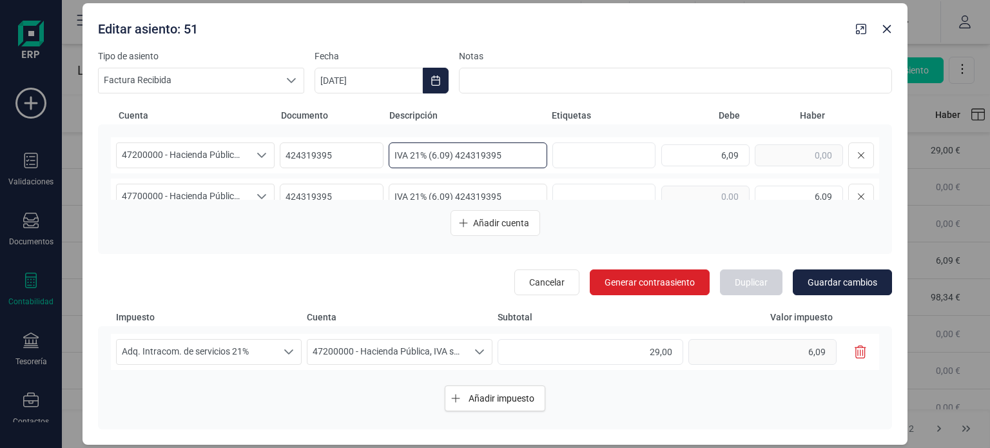
click at [461, 159] on input "IVA 21% (6.09) 424319395" at bounding box center [468, 155] width 159 height 26
click at [259, 157] on icon "Seleccione una cuenta" at bounding box center [261, 155] width 9 height 5
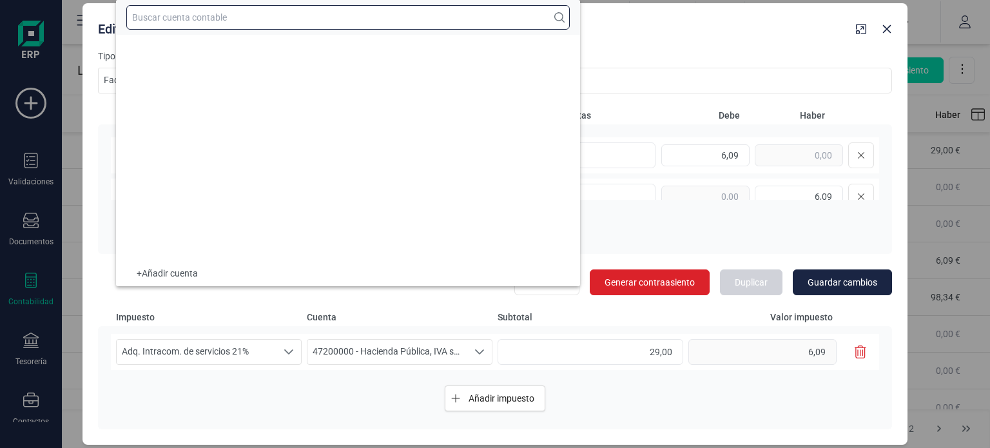
scroll to position [7430, 0]
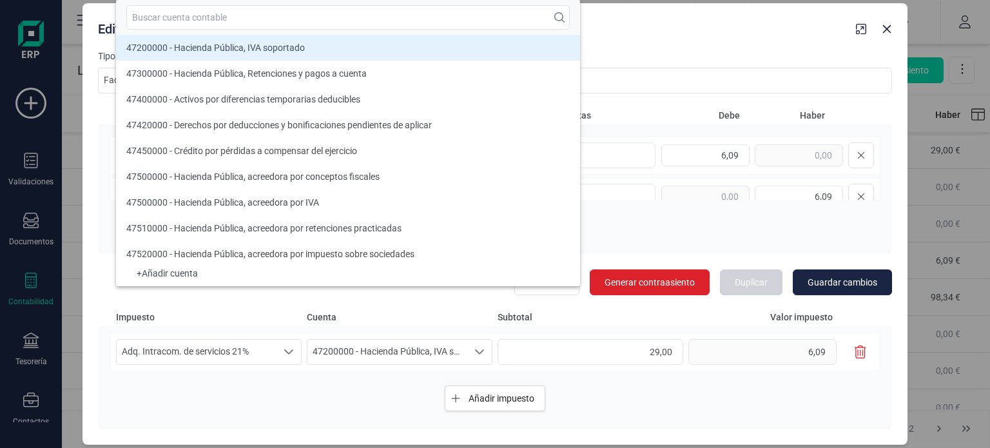
click at [670, 58] on label "Notas" at bounding box center [675, 56] width 433 height 13
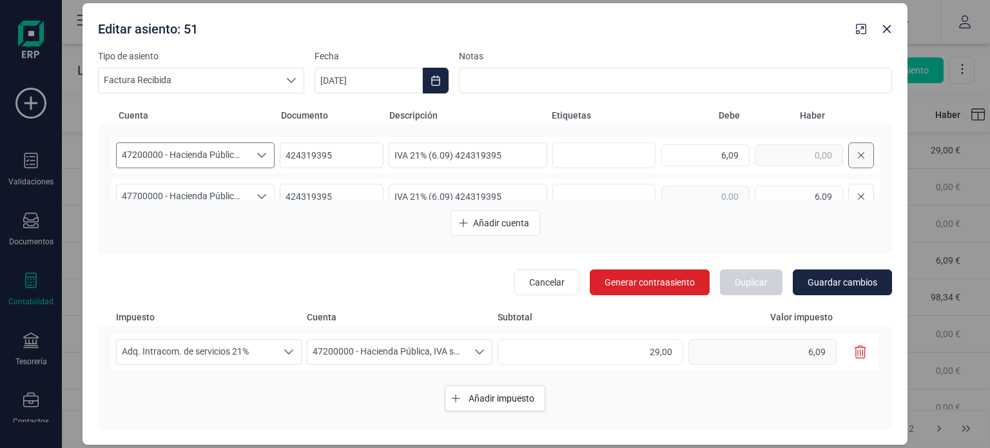
click at [848, 159] on button at bounding box center [861, 155] width 26 height 26
click at [858, 194] on icon at bounding box center [861, 196] width 6 height 6
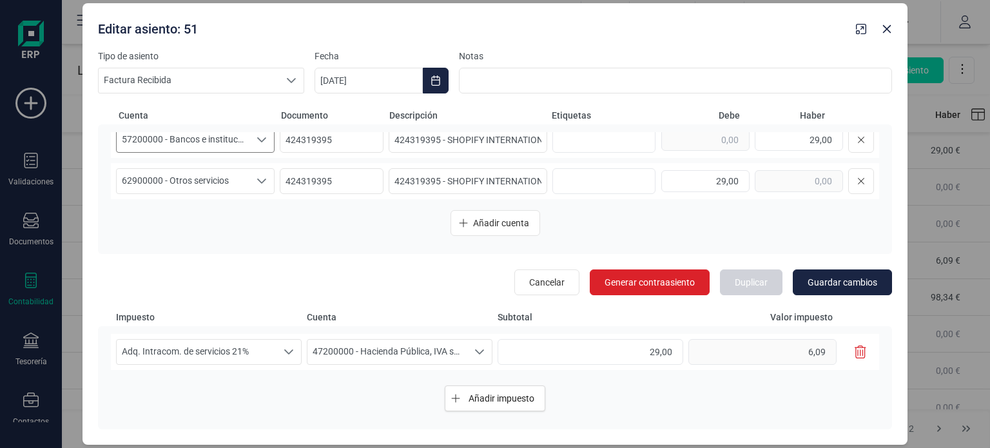
scroll to position [0, 0]
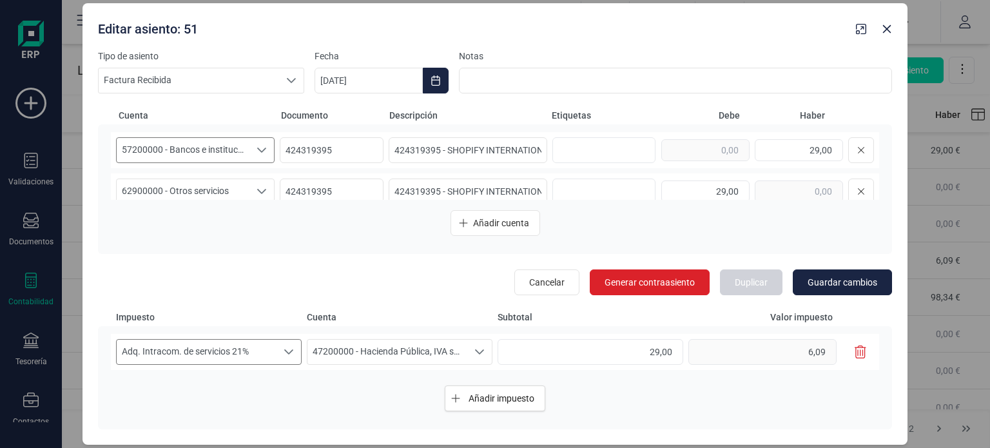
click at [289, 347] on icon "Seleccione un porcentaje" at bounding box center [289, 352] width 10 height 10
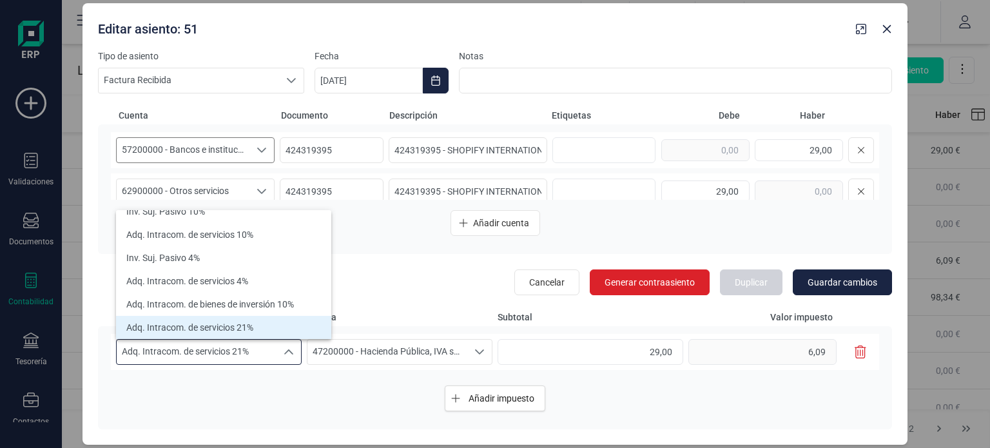
click at [289, 347] on icon "Seleccione un porcentaje" at bounding box center [289, 352] width 10 height 10
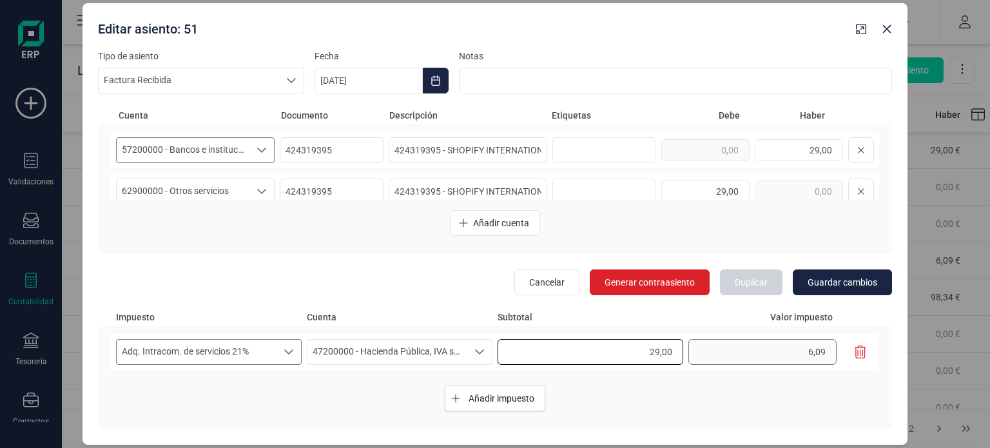
click at [700, 353] on div "Adq. Intracom. de servicios 21% Adq. Intracom. de servicios 21% 47200000 - Haci…" at bounding box center [495, 352] width 768 height 36
type input "0,00"
click at [698, 378] on div "Añadir impuesto" at bounding box center [495, 398] width 768 height 46
click at [830, 286] on span "Guardar cambios" at bounding box center [843, 282] width 70 height 13
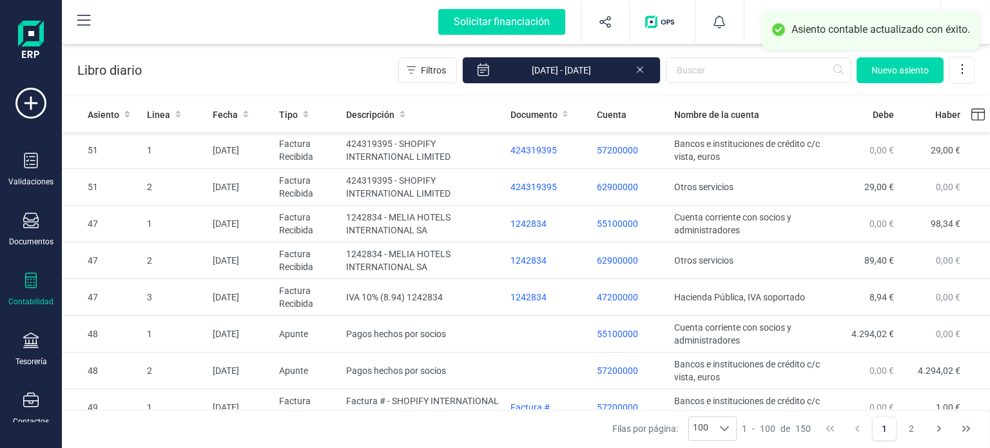
click at [17, 287] on div "Contabilidad" at bounding box center [31, 290] width 52 height 34
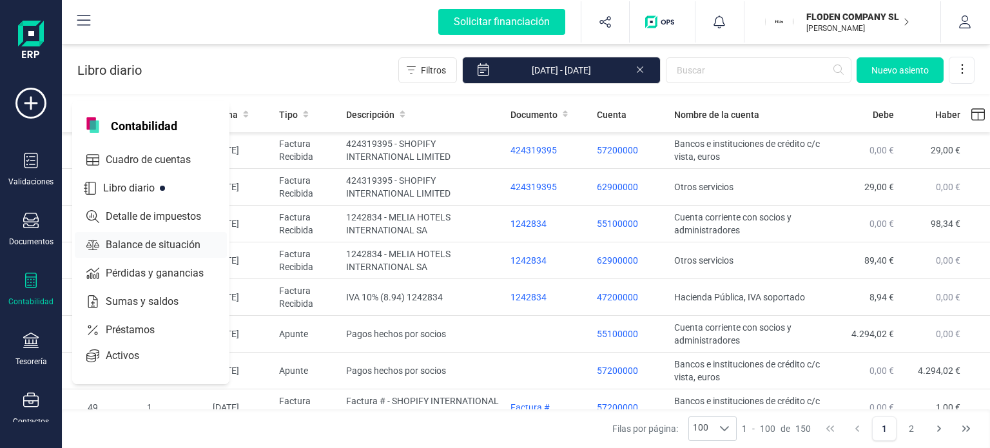
click at [154, 239] on span "Balance de situación" at bounding box center [162, 244] width 123 height 15
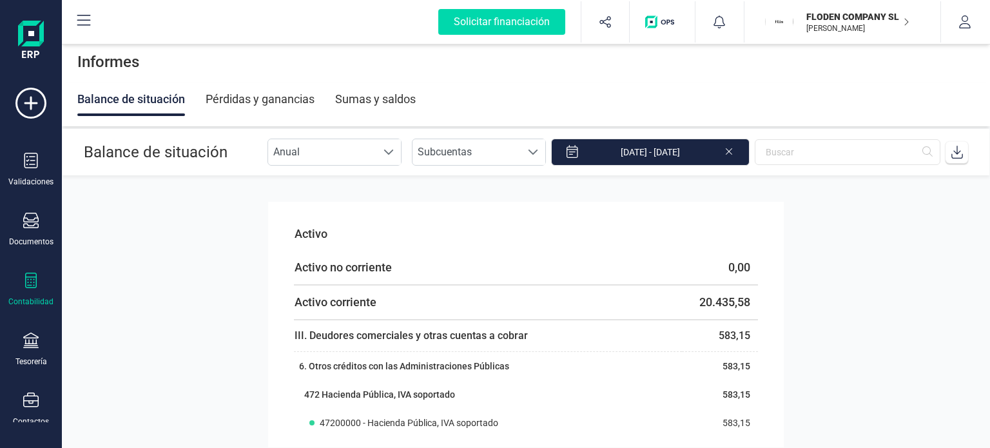
click at [154, 239] on section "Activo Activo no corriente 0,00 Activo corriente 20.435,58 III. Deudores comerc…" at bounding box center [526, 311] width 928 height 271
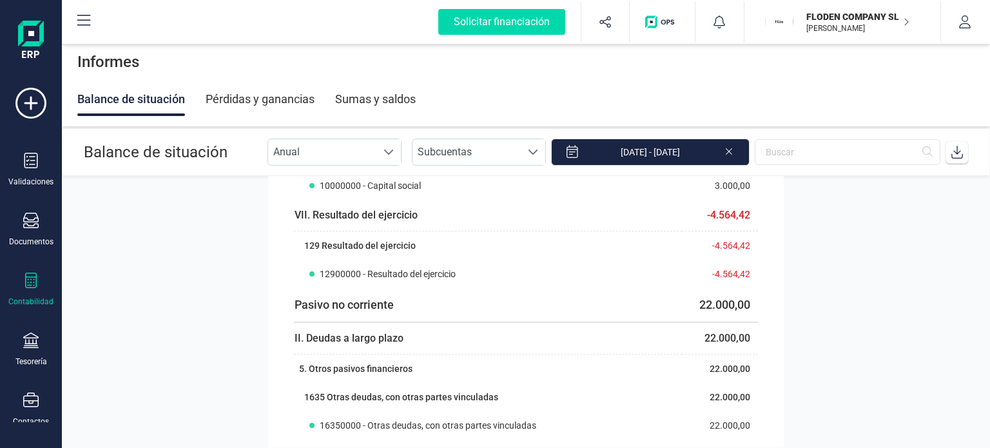
scroll to position [576, 0]
click at [268, 84] on div "Pérdidas y ganancias" at bounding box center [260, 99] width 109 height 34
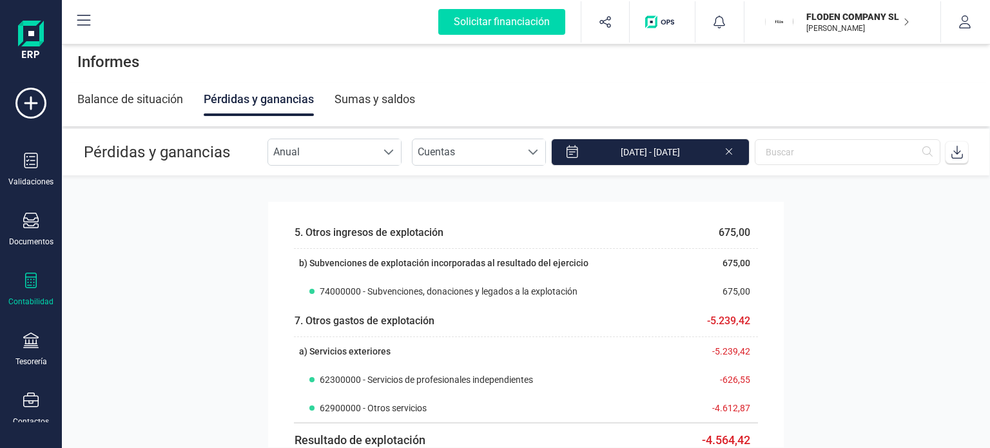
click at [824, 215] on section "5. Otros ingresos de explotación 675,00 b) Subvenciones de explotación incorpor…" at bounding box center [526, 311] width 928 height 271
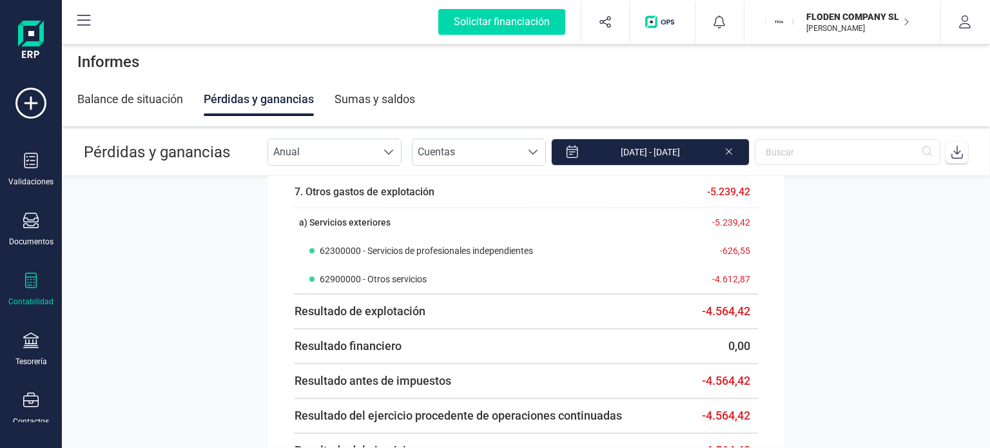
scroll to position [192, 0]
